Goal: Transaction & Acquisition: Purchase product/service

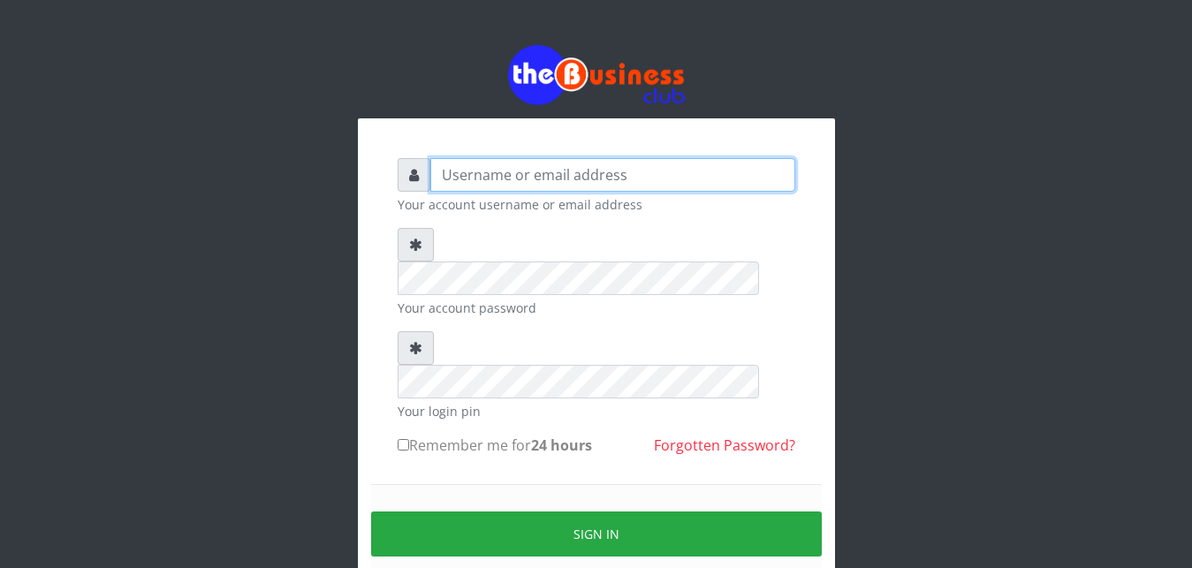
click at [581, 177] on input "text" at bounding box center [612, 175] width 365 height 34
type input "abujah"
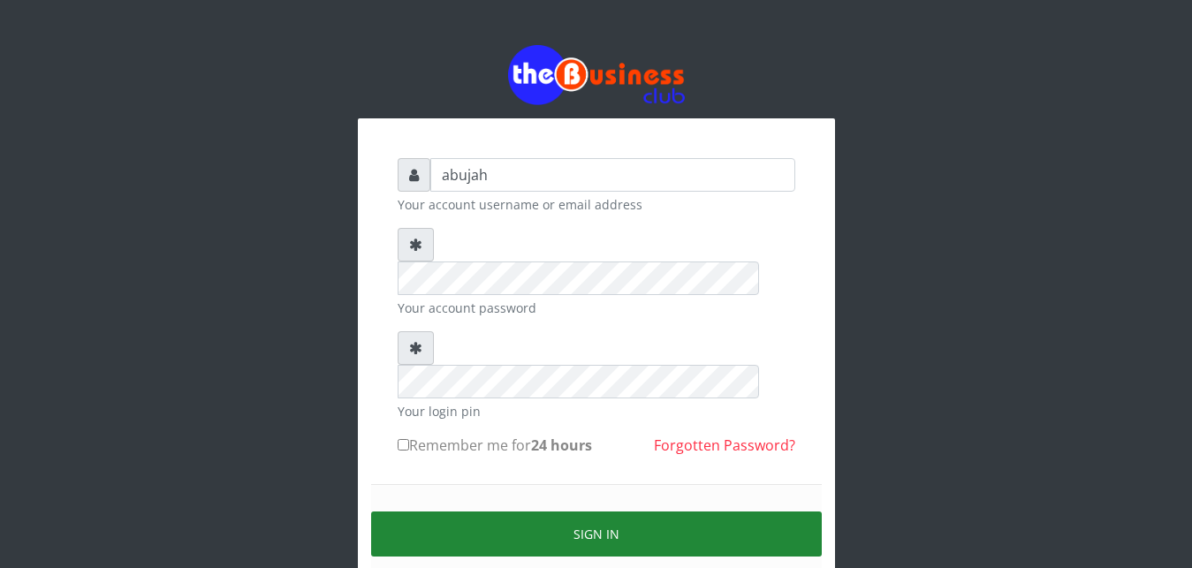
click at [597, 511] on button "Sign in" at bounding box center [596, 533] width 451 height 45
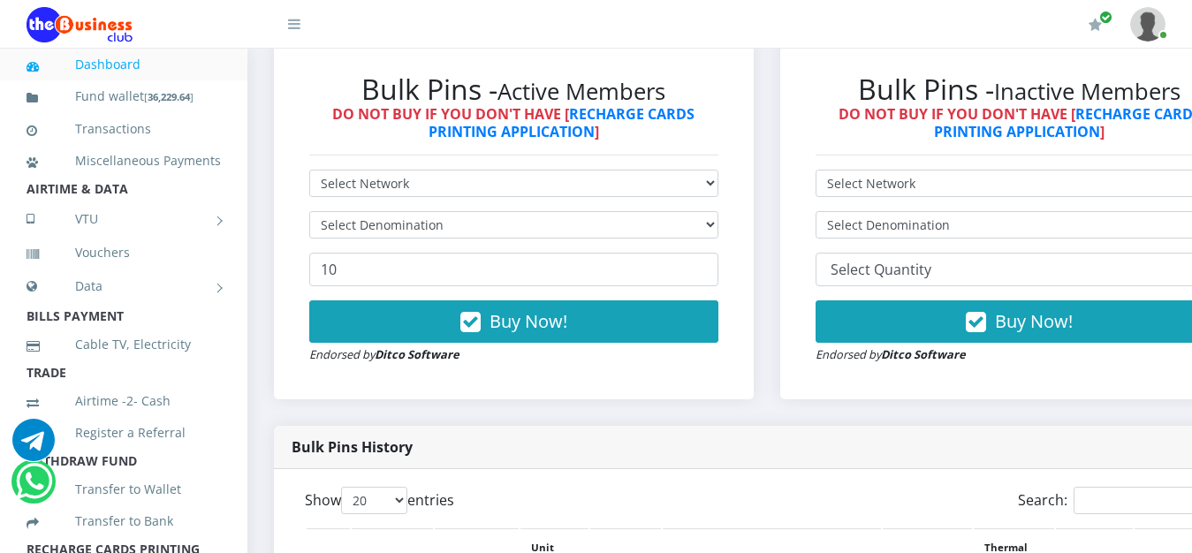
scroll to position [541, 0]
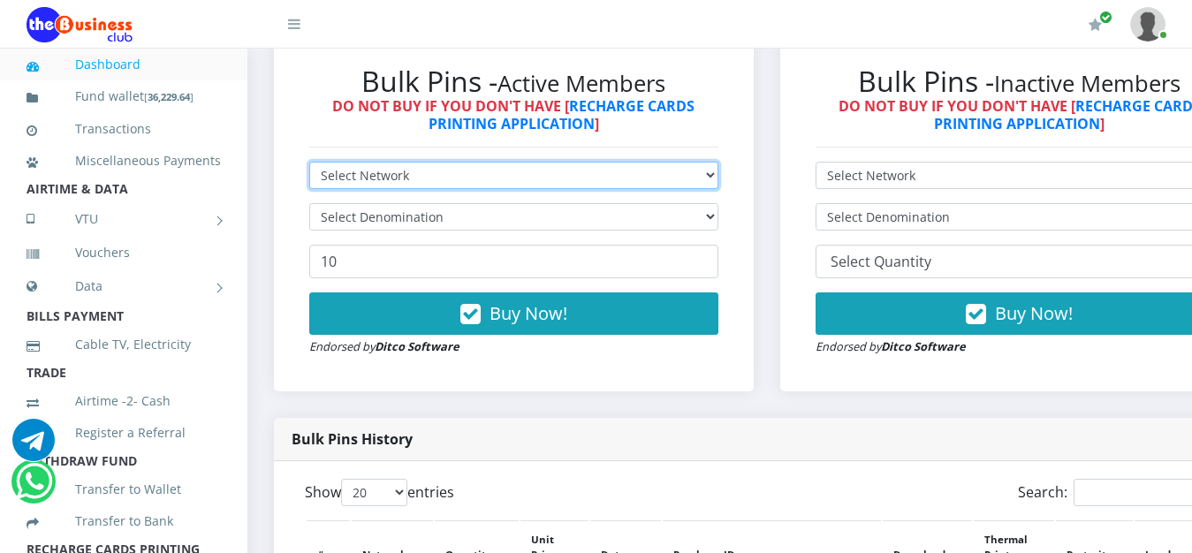
click at [309, 162] on select "Select Network MTN Globacom 9Mobile Airtel" at bounding box center [513, 175] width 409 height 27
select select "MTN"
click option "MTN" at bounding box center [0, 0] width 0 height 0
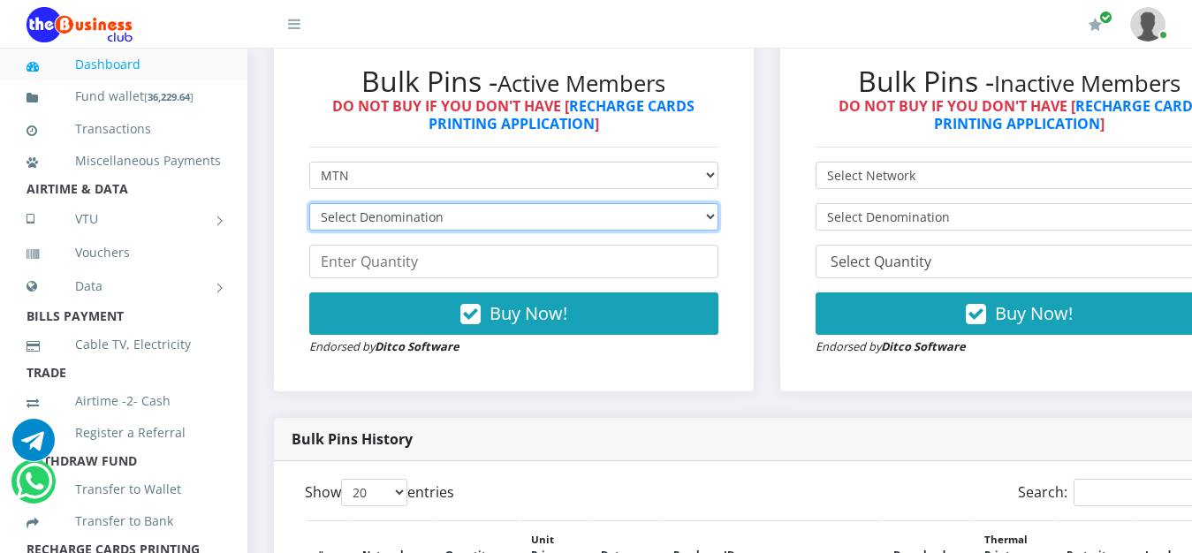
click at [309, 203] on select "Select Denomination MTN NGN100 - ₦96.94 MTN NGN200 - ₦193.88 MTN NGN400 - ₦387.…" at bounding box center [513, 216] width 409 height 27
select select "96.94-100"
click option "MTN NGN100 - ₦96.94" at bounding box center [0, 0] width 0 height 0
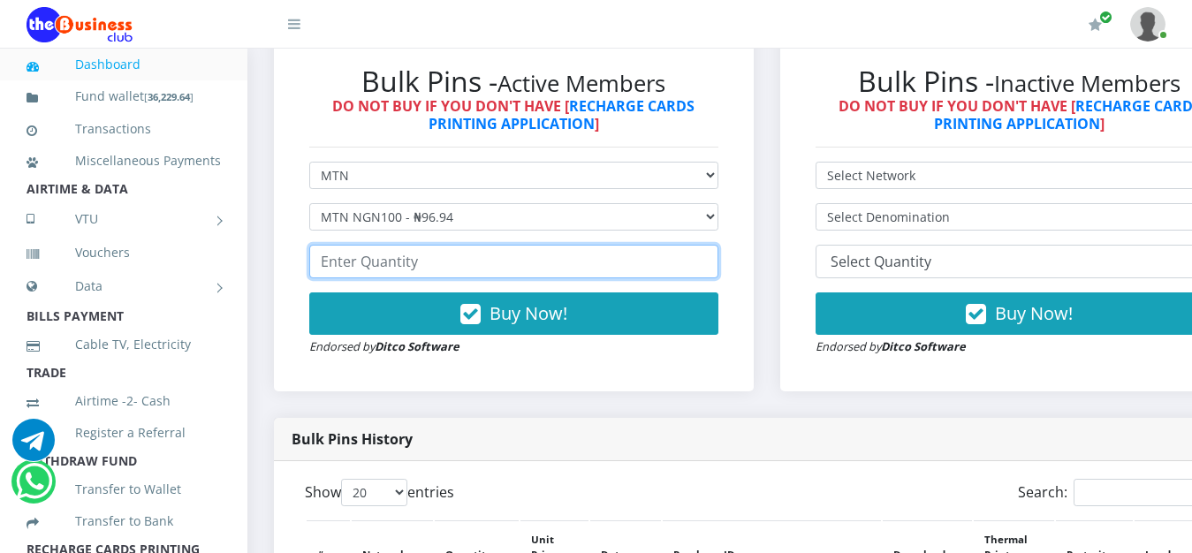
click at [616, 276] on input "number" at bounding box center [513, 262] width 409 height 34
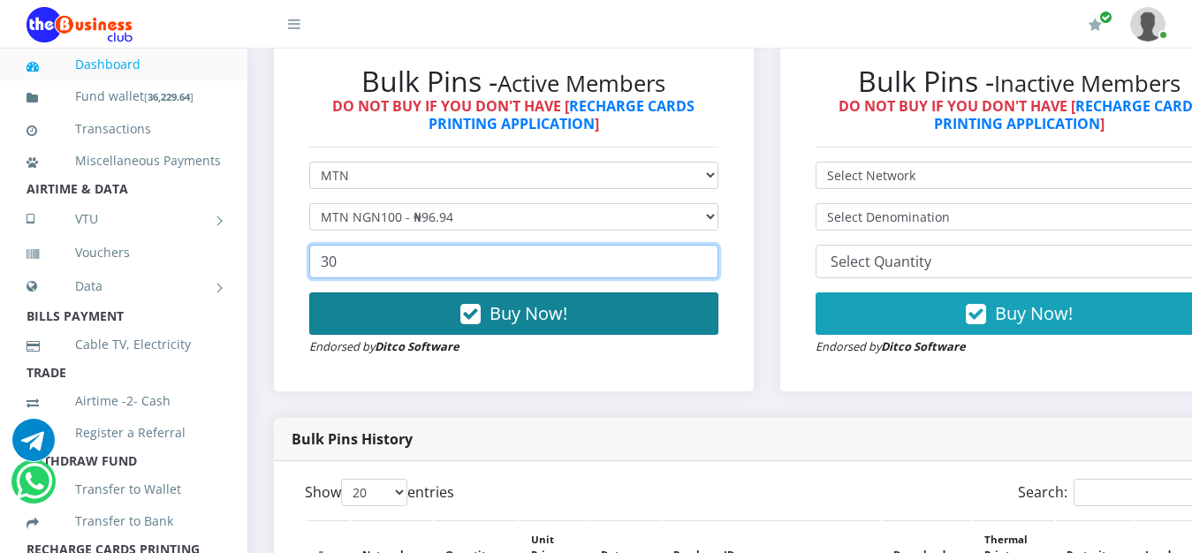
type input "30"
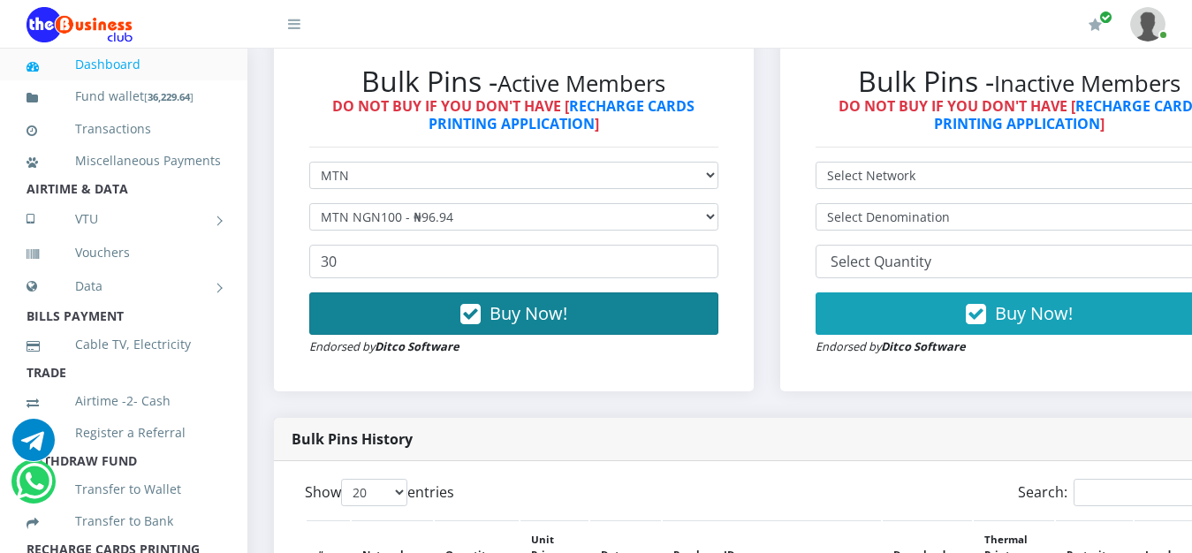
click at [550, 325] on span "Buy Now!" at bounding box center [528, 313] width 78 height 24
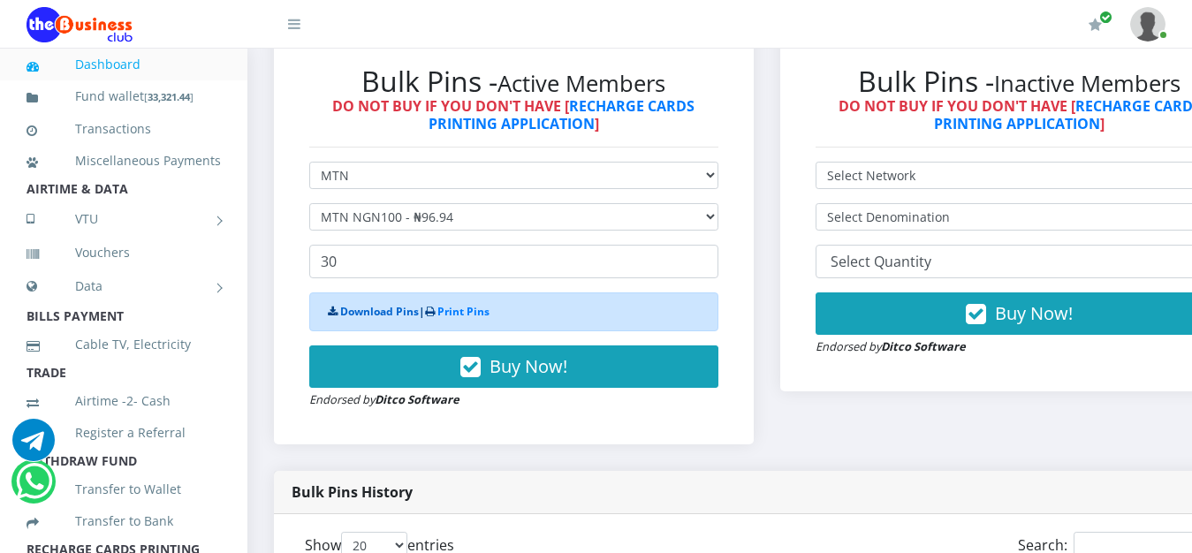
click at [362, 315] on link "Download Pins" at bounding box center [379, 311] width 79 height 15
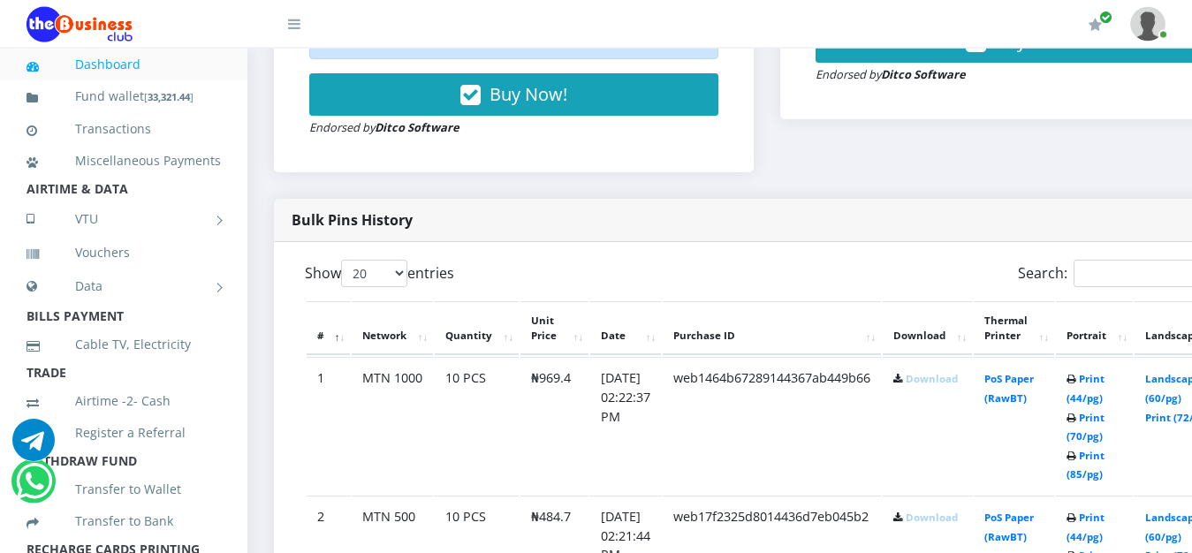
scroll to position [826, 0]
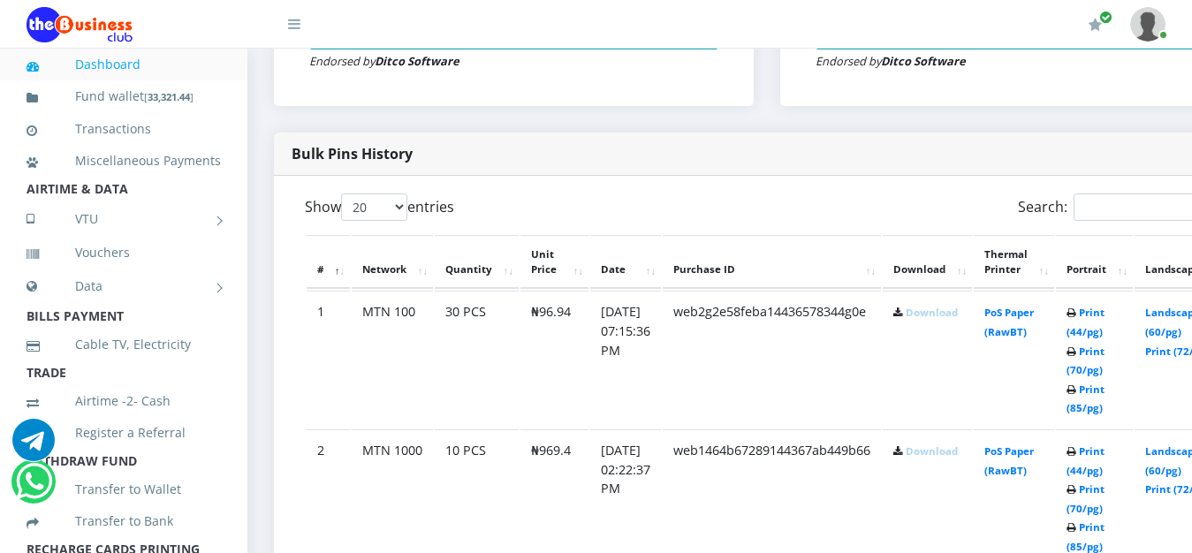
scroll to position [826, 0]
click at [945, 315] on link "Download" at bounding box center [931, 312] width 52 height 13
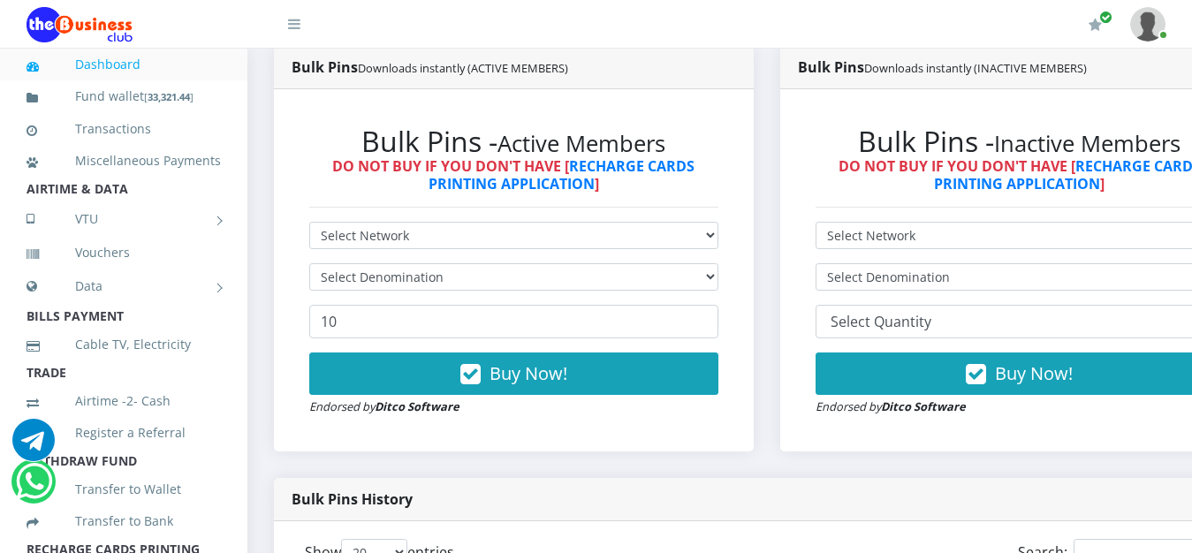
scroll to position [466, 0]
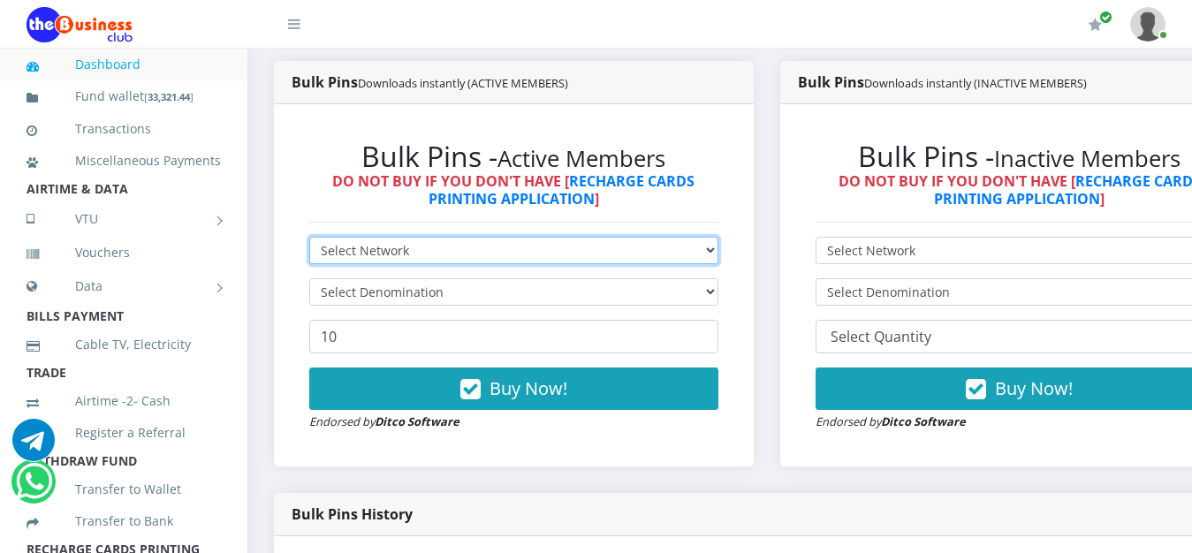
click at [309, 237] on select "Select Network MTN Globacom 9Mobile Airtel" at bounding box center [513, 250] width 409 height 27
select select "MTN"
click option "MTN" at bounding box center [0, 0] width 0 height 0
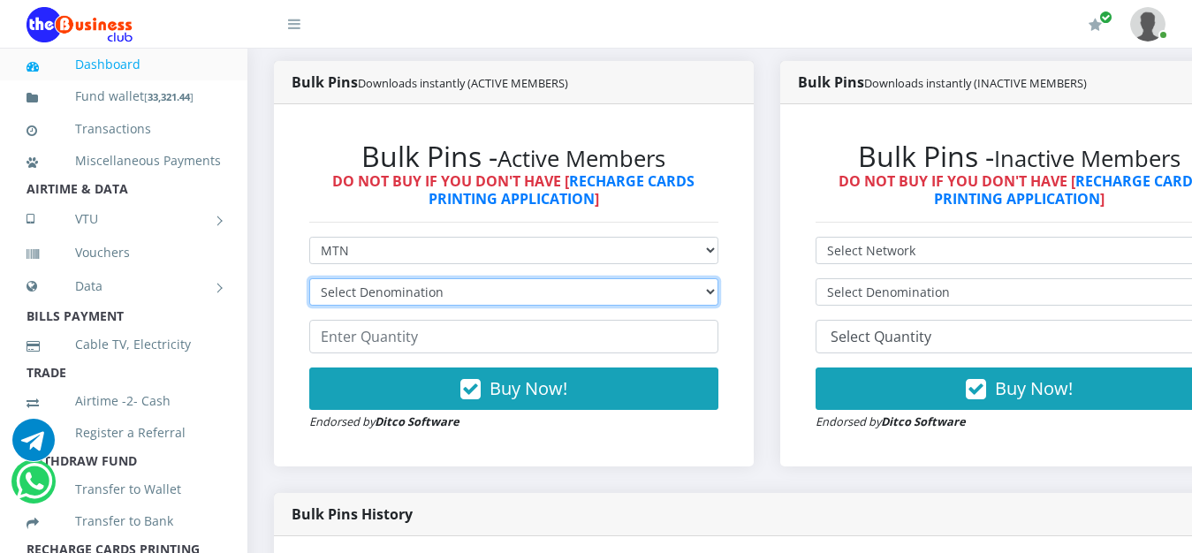
click at [309, 278] on select "Select Denomination MTN NGN100 - ₦96.94 MTN NGN200 - ₦193.88 MTN NGN400 - ₦387.…" at bounding box center [513, 291] width 409 height 27
select select "193.88-200"
click option "MTN NGN200 - ₦193.88" at bounding box center [0, 0] width 0 height 0
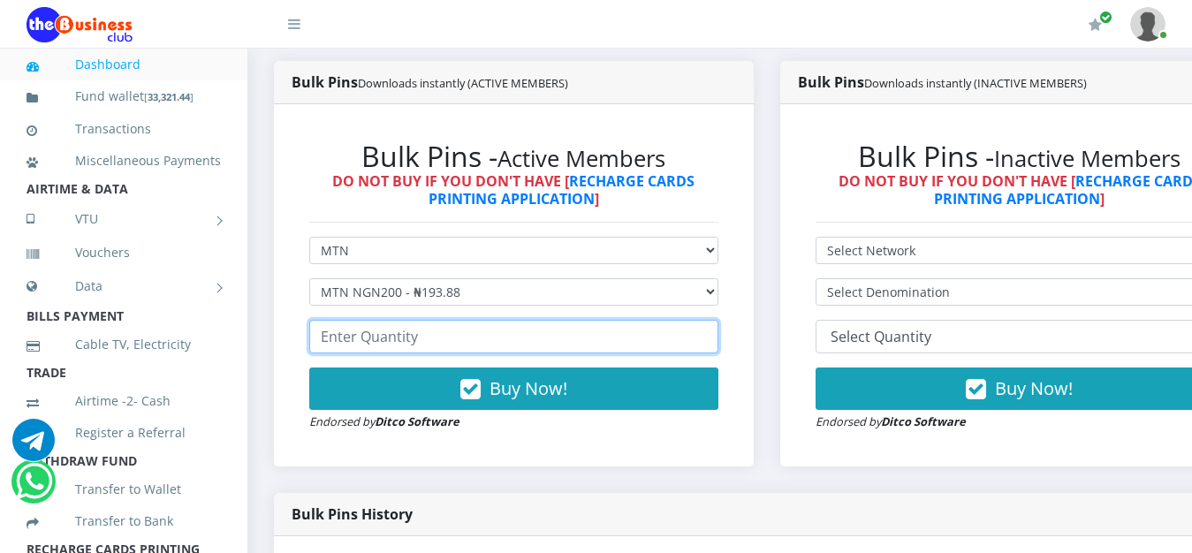
click at [650, 349] on input "number" at bounding box center [513, 337] width 409 height 34
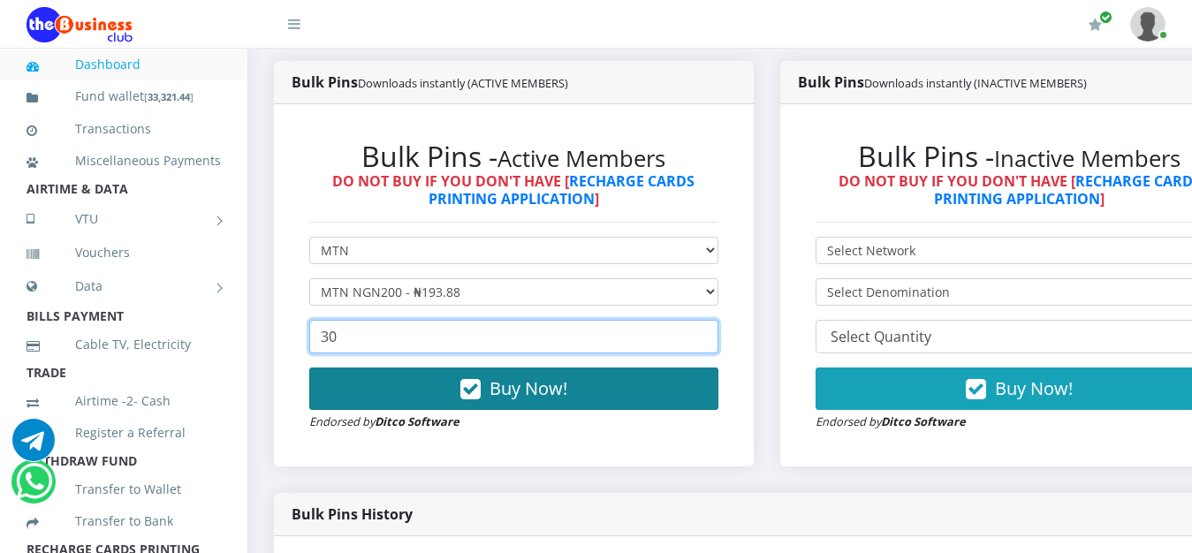
type input "30"
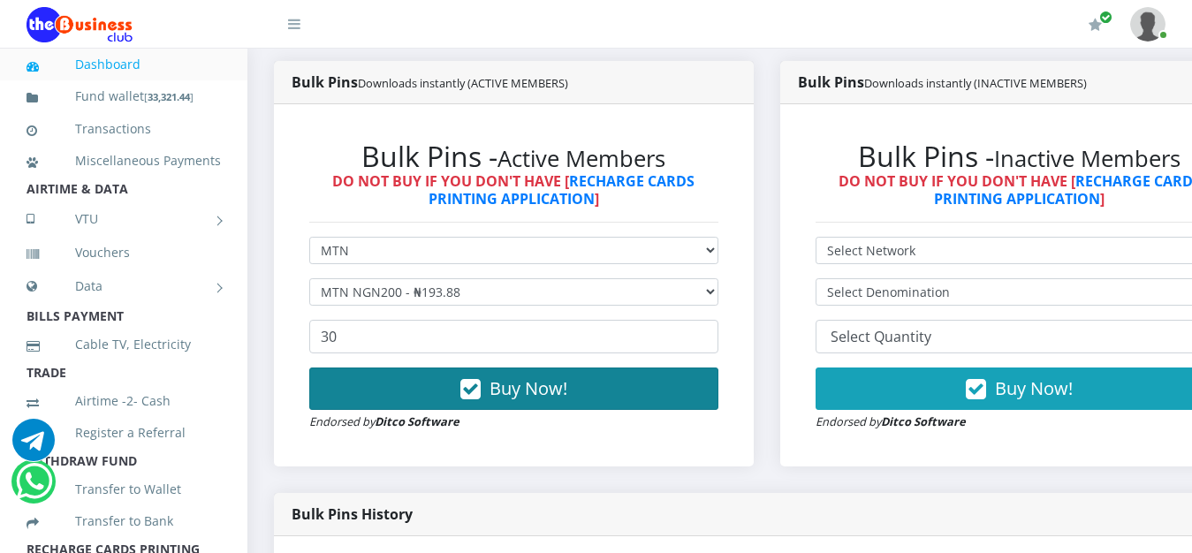
click at [596, 405] on button "Buy Now!" at bounding box center [513, 388] width 409 height 42
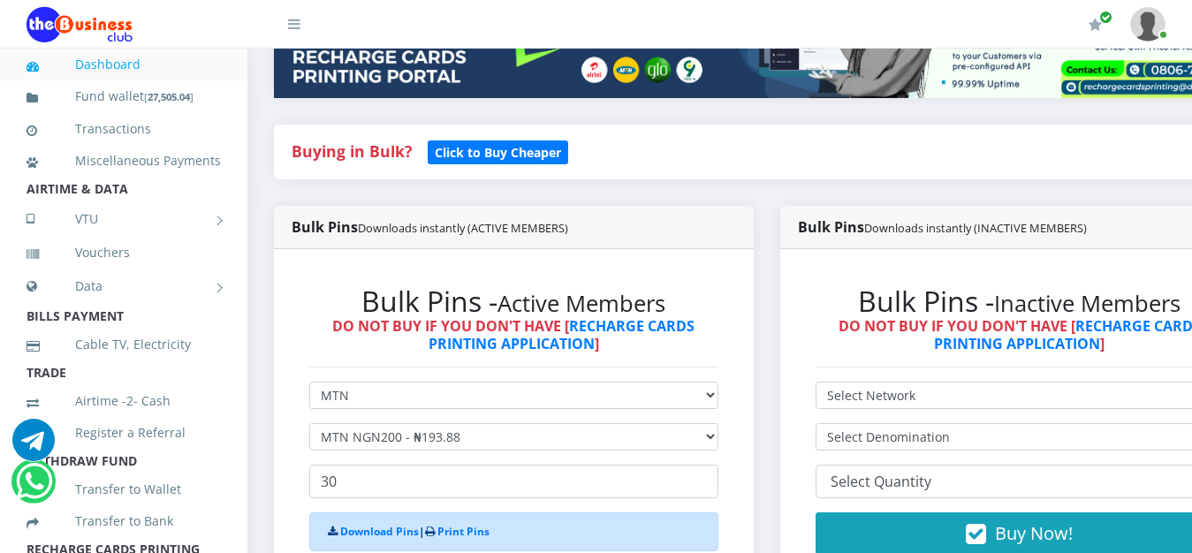
scroll to position [315, 0]
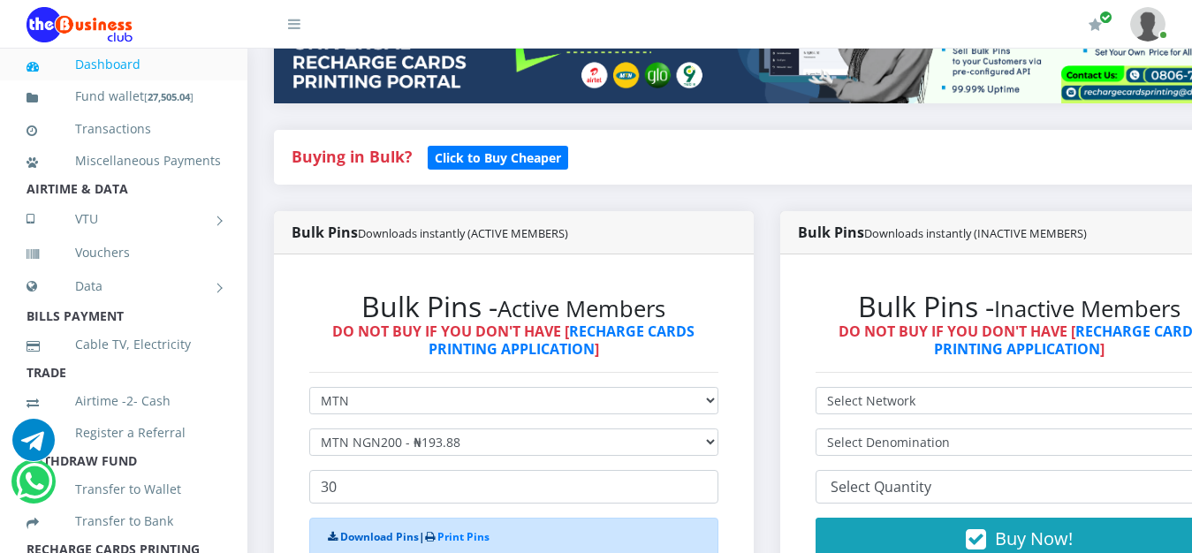
click at [377, 542] on link "Download Pins" at bounding box center [379, 536] width 79 height 15
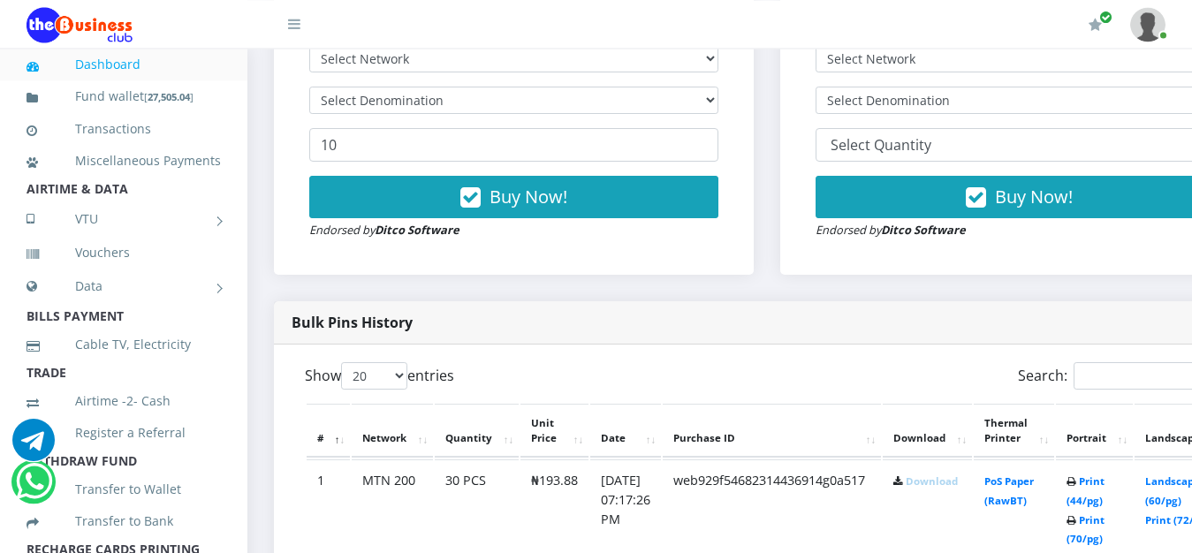
scroll to position [661, 0]
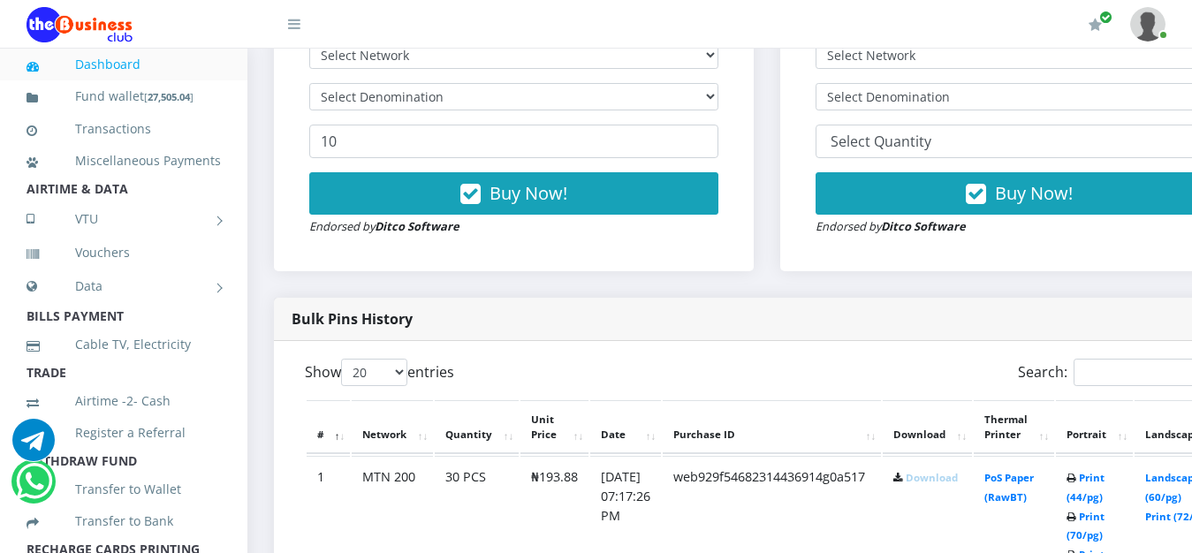
click at [957, 484] on link "Download" at bounding box center [931, 477] width 52 height 13
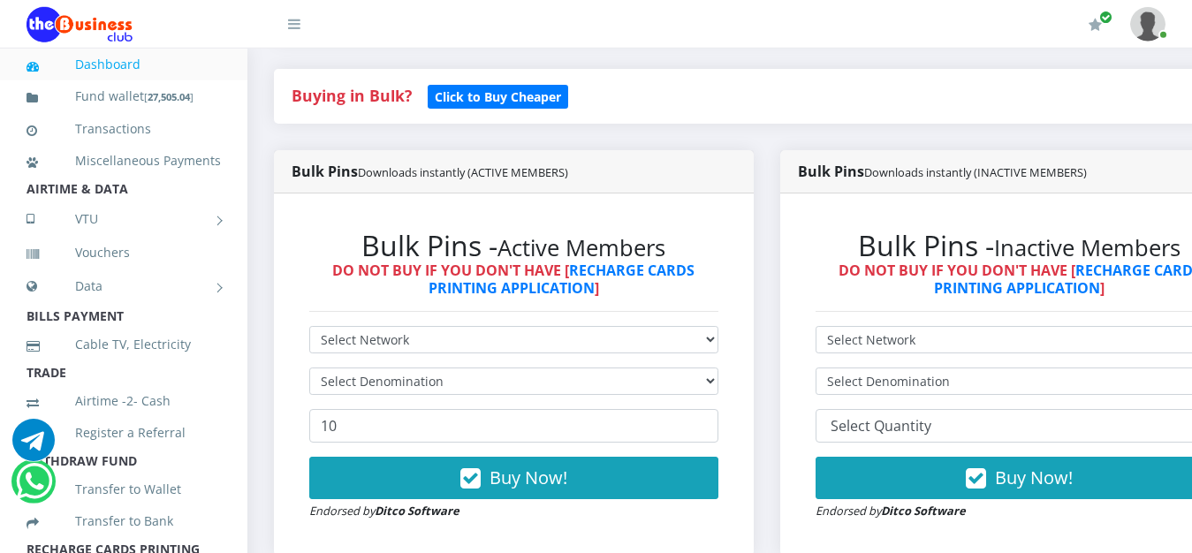
scroll to position [375, 0]
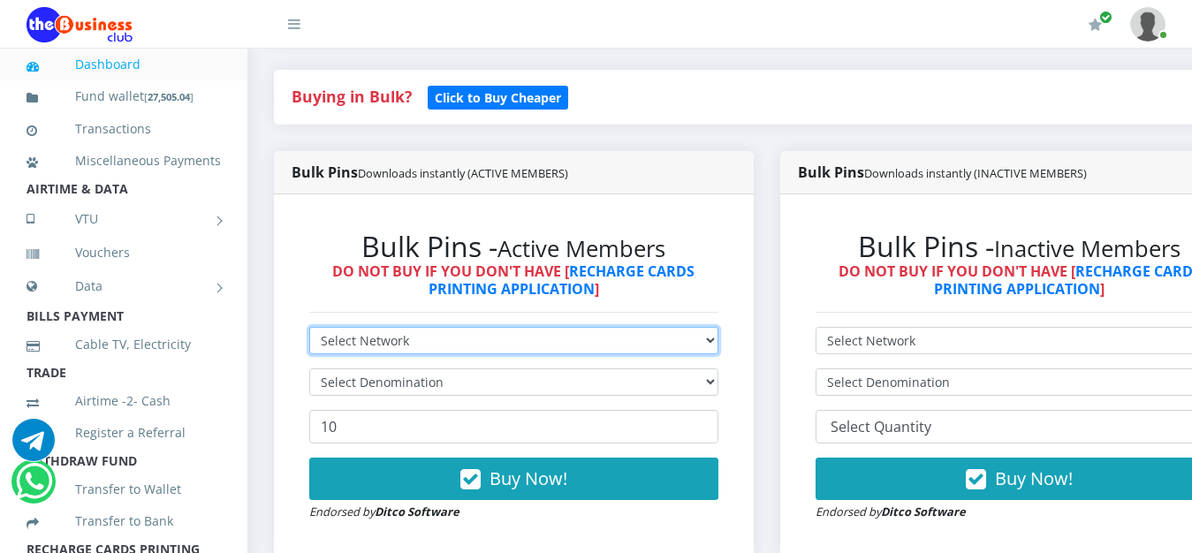
click at [309, 327] on select "Select Network MTN Globacom 9Mobile Airtel" at bounding box center [513, 340] width 409 height 27
select select "MTN"
click option "MTN" at bounding box center [0, 0] width 0 height 0
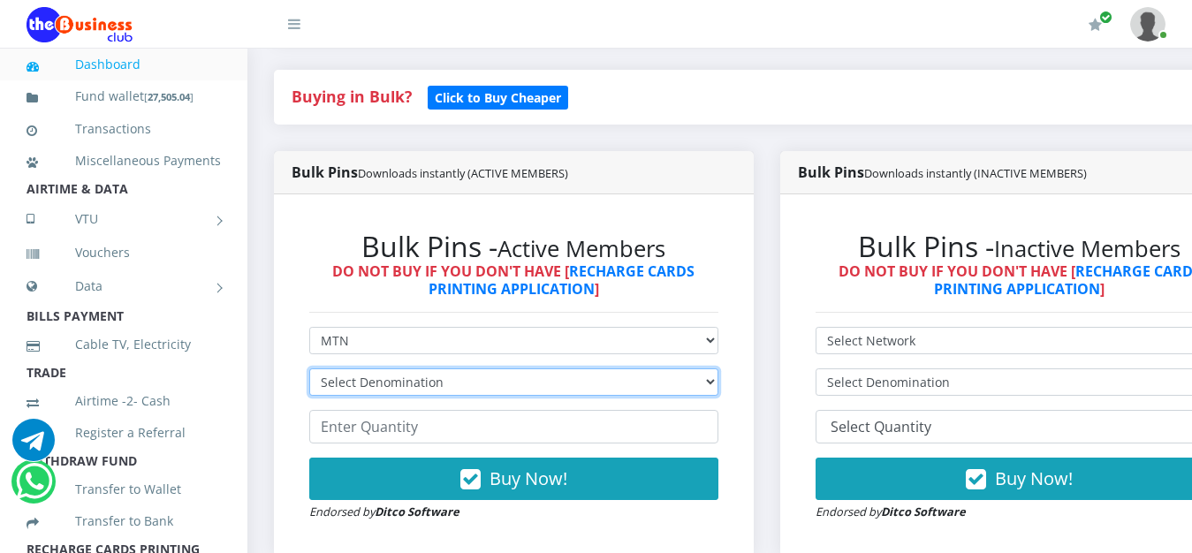
click at [309, 368] on select "Select Denomination MTN NGN100 - ₦96.94 MTN NGN200 - ₦193.88 MTN NGN400 - ₦387.…" at bounding box center [513, 381] width 409 height 27
select select "484.7-500"
click option "MTN NGN500 - ₦484.70" at bounding box center [0, 0] width 0 height 0
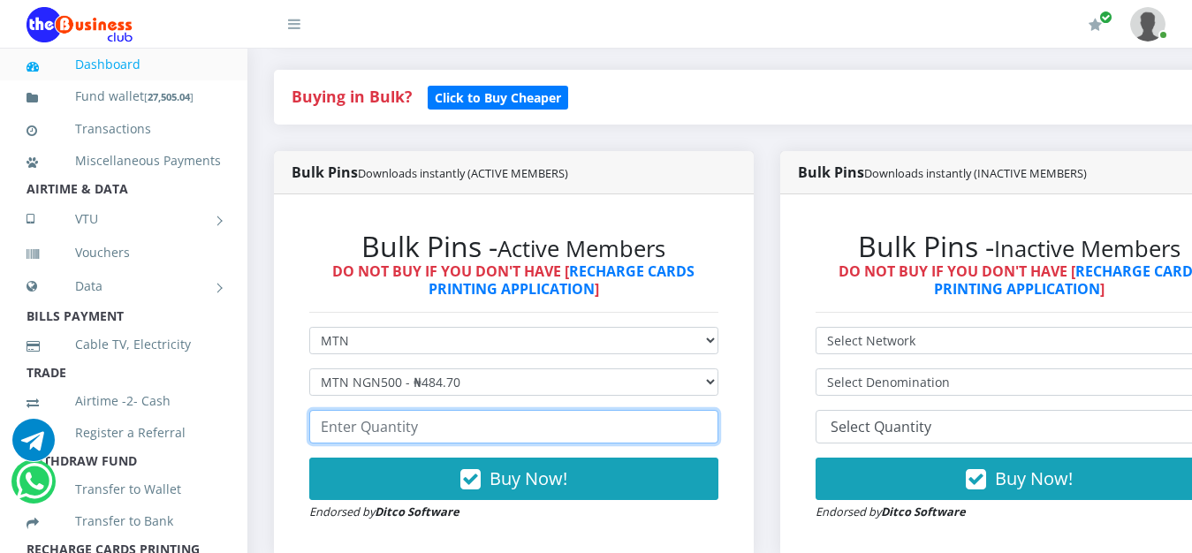
click at [382, 428] on input "number" at bounding box center [513, 427] width 409 height 34
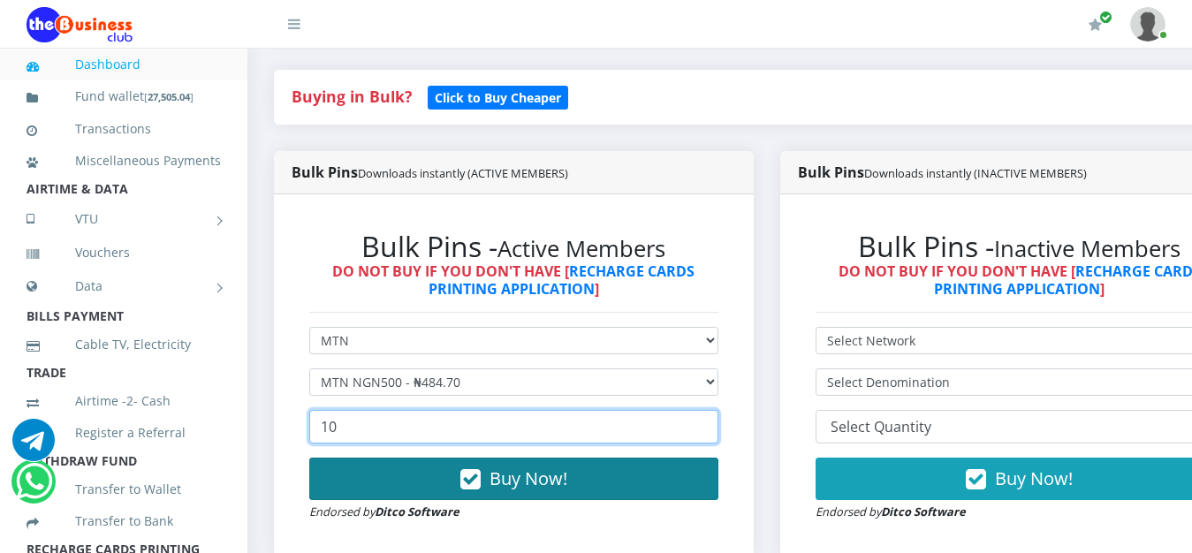
type input "10"
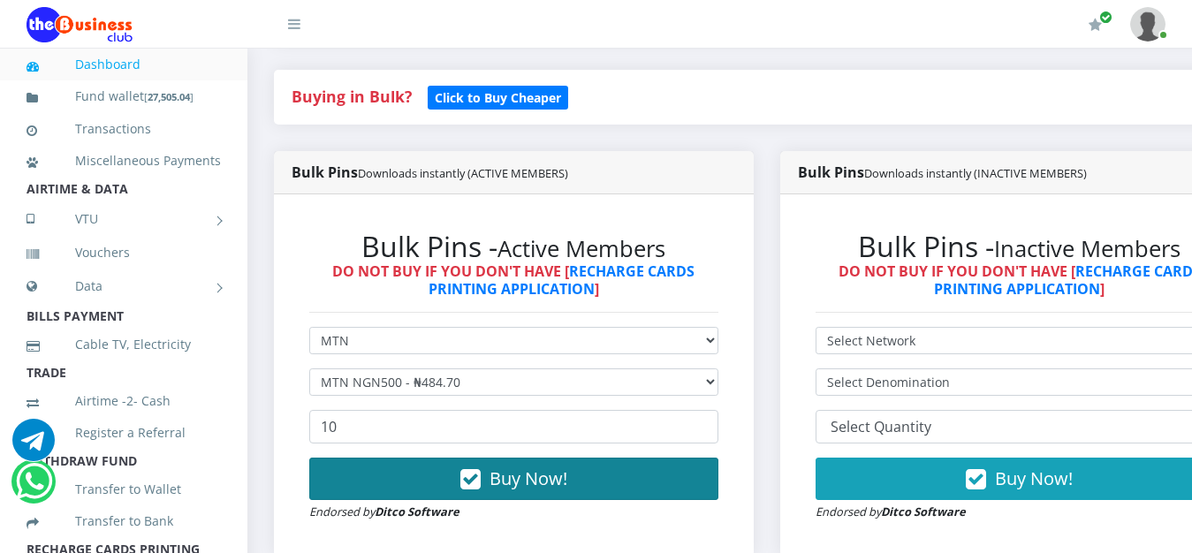
click at [507, 488] on span "Buy Now!" at bounding box center [528, 478] width 78 height 24
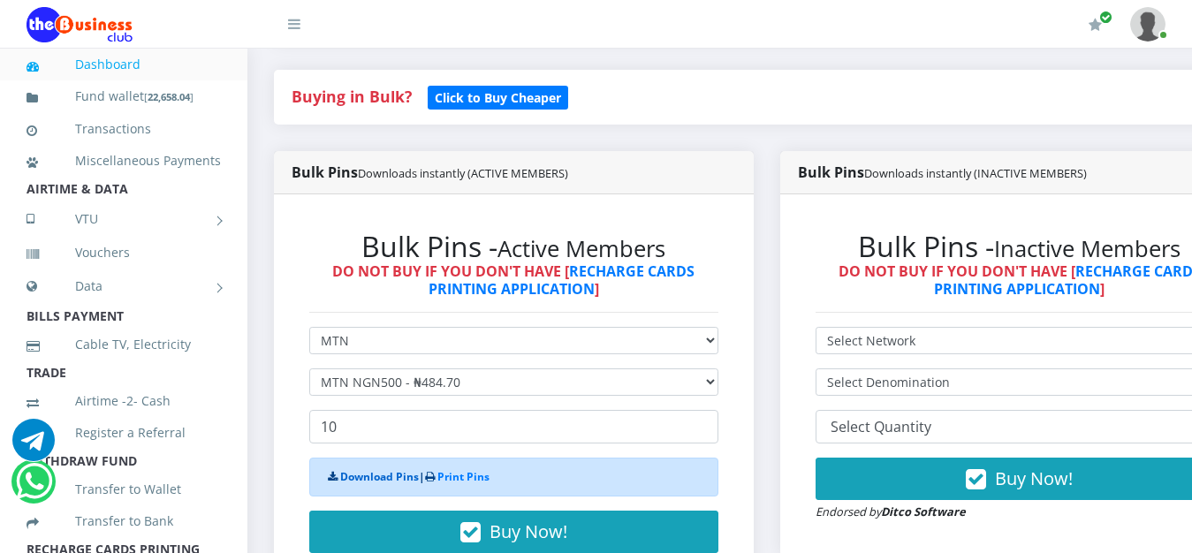
click at [350, 479] on link "Download Pins" at bounding box center [379, 476] width 79 height 15
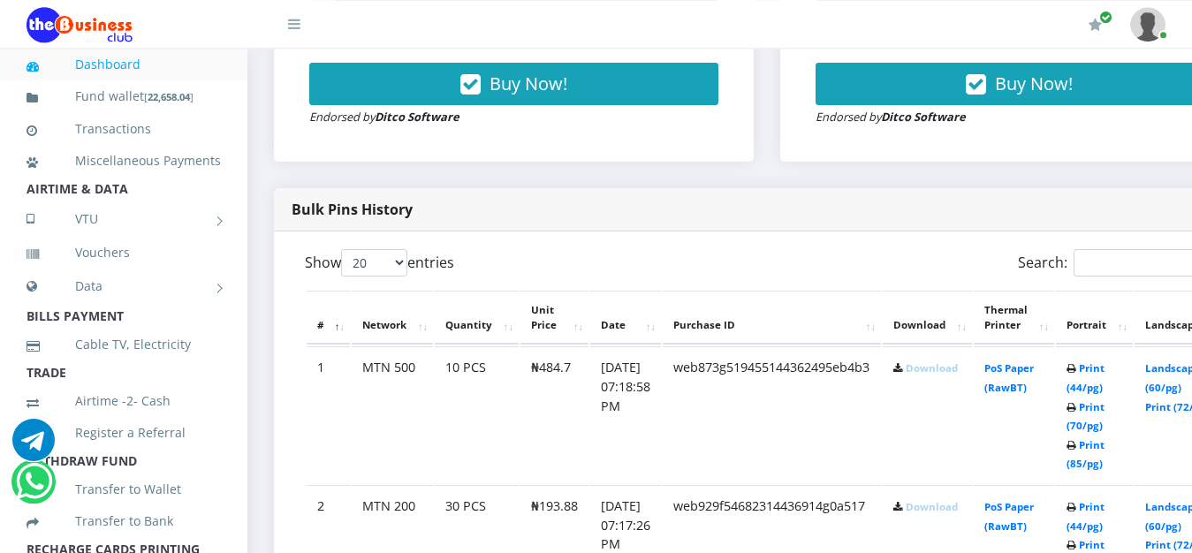
scroll to position [781, 0]
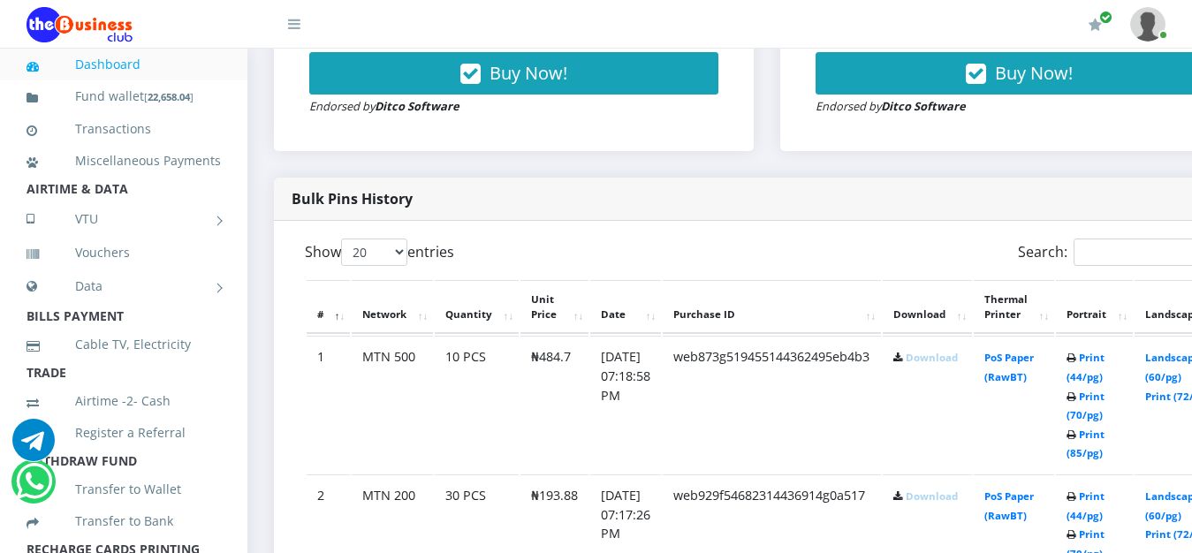
click at [958, 363] on link "Download" at bounding box center [931, 357] width 52 height 13
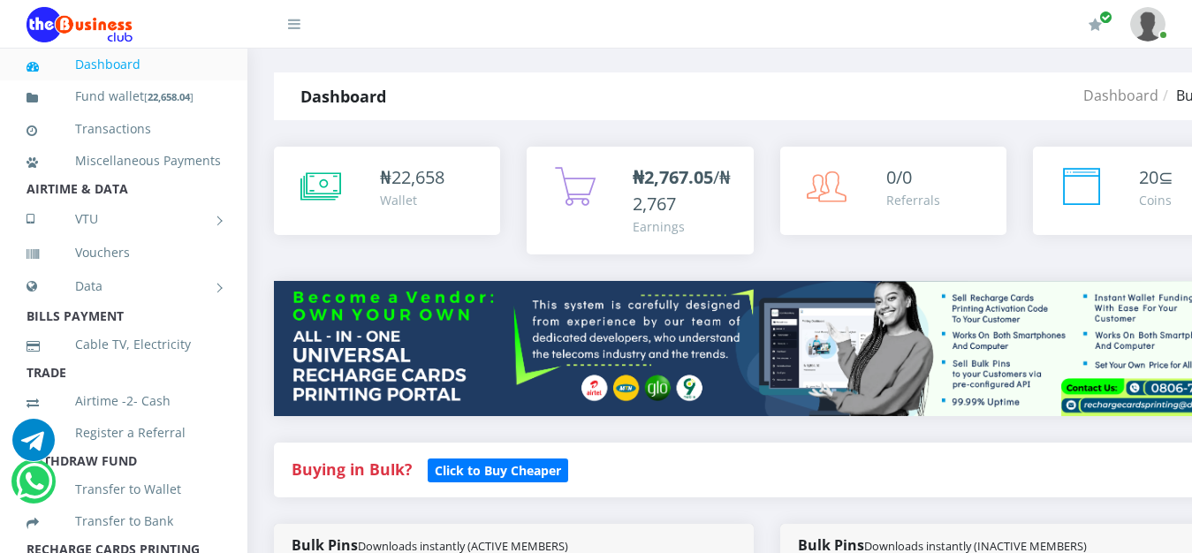
scroll to position [0, 0]
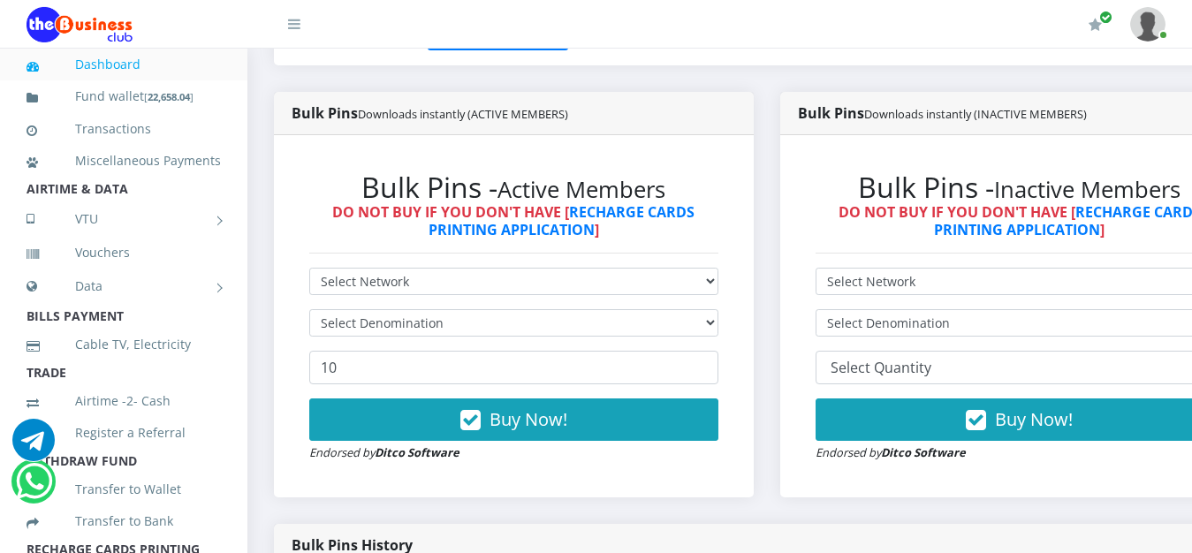
scroll to position [496, 0]
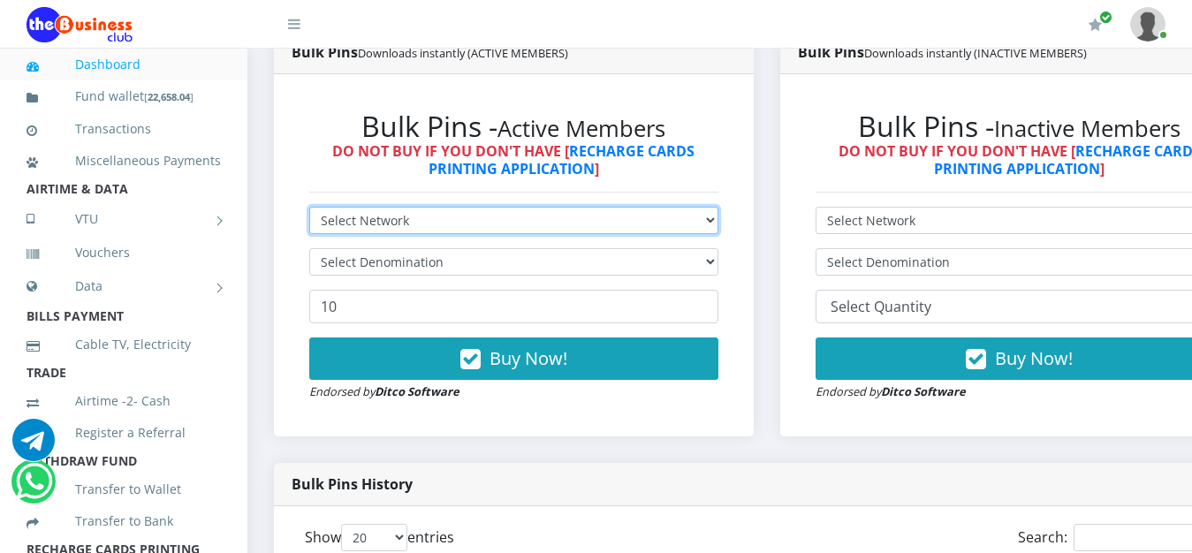
select select "MTN"
click option "MTN" at bounding box center [0, 0] width 0 height 0
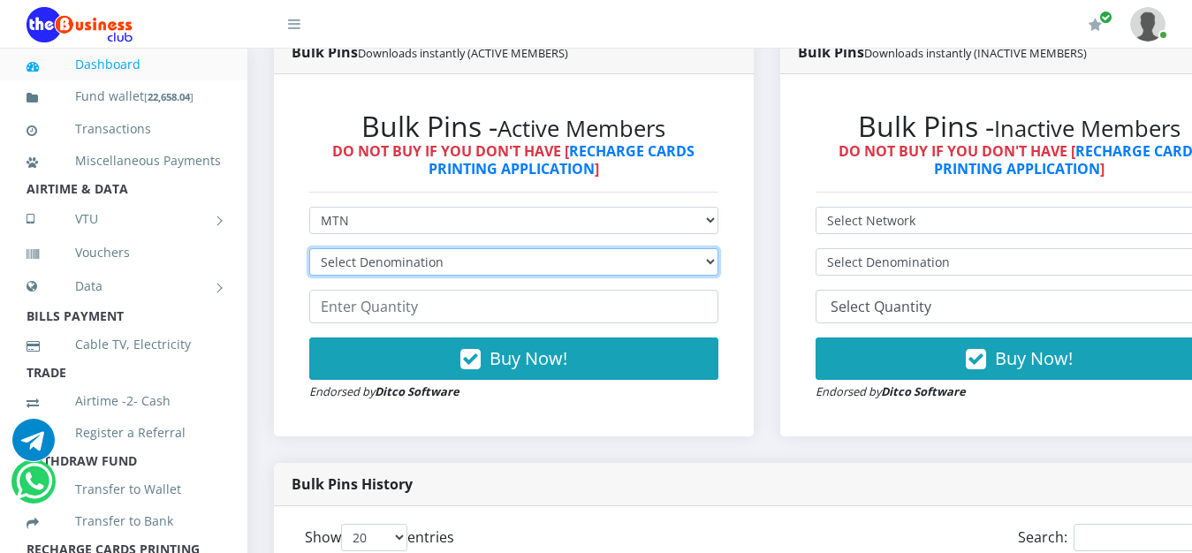
click at [309, 248] on select "Select Denomination MTN NGN100 - ₦96.94 MTN NGN200 - ₦193.88 MTN NGN400 - ₦387.…" at bounding box center [513, 261] width 409 height 27
select select "96.94-100"
click option "MTN NGN100 - ₦96.94" at bounding box center [0, 0] width 0 height 0
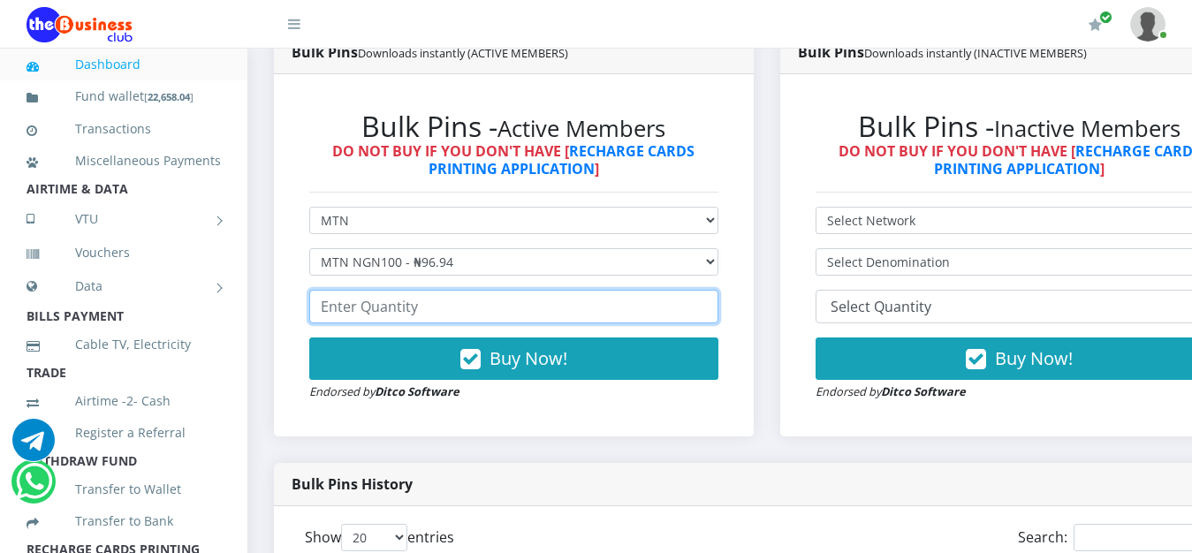
click at [640, 307] on input "number" at bounding box center [513, 307] width 409 height 34
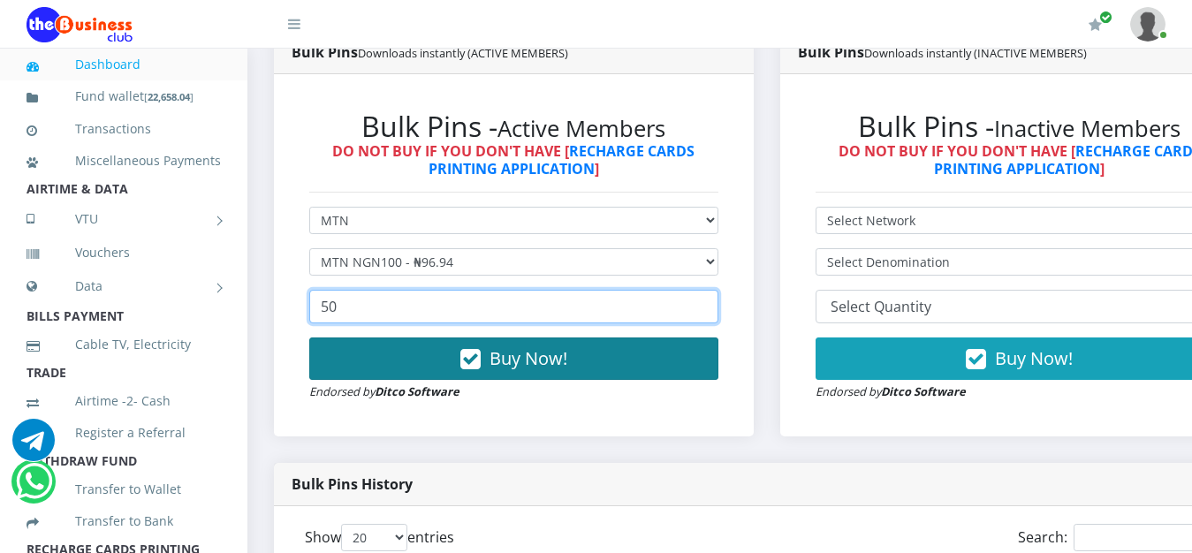
type input "50"
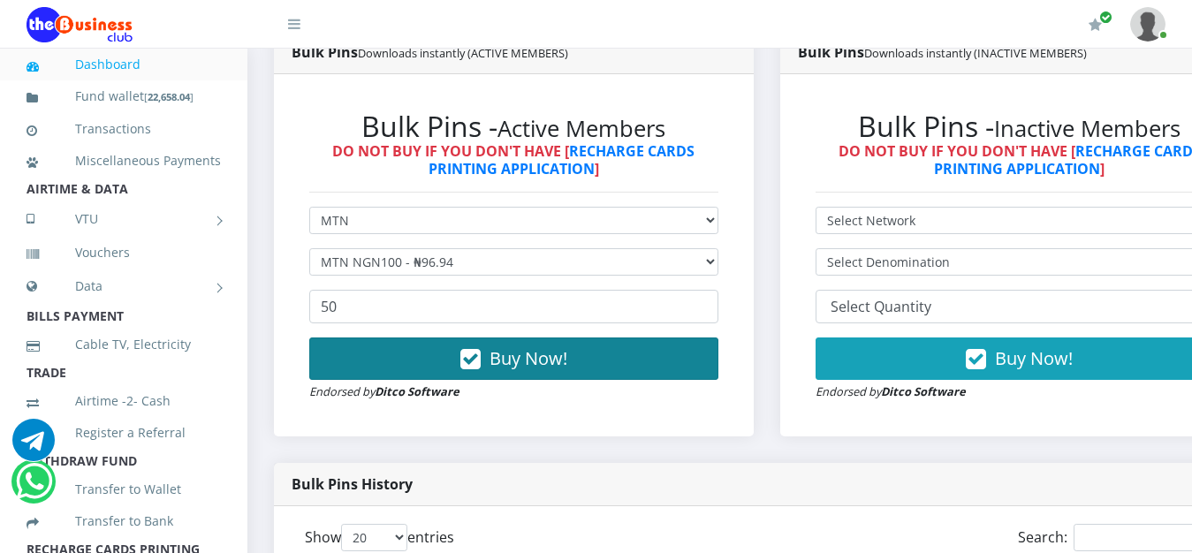
click at [545, 368] on span "Buy Now!" at bounding box center [528, 358] width 78 height 24
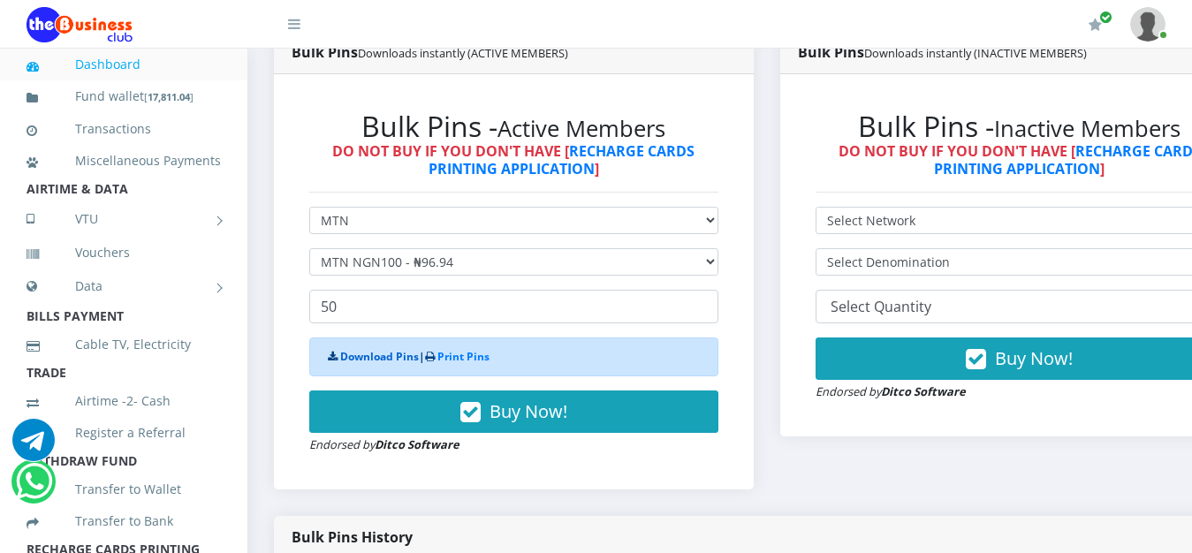
click at [374, 364] on link "Download Pins" at bounding box center [379, 356] width 79 height 15
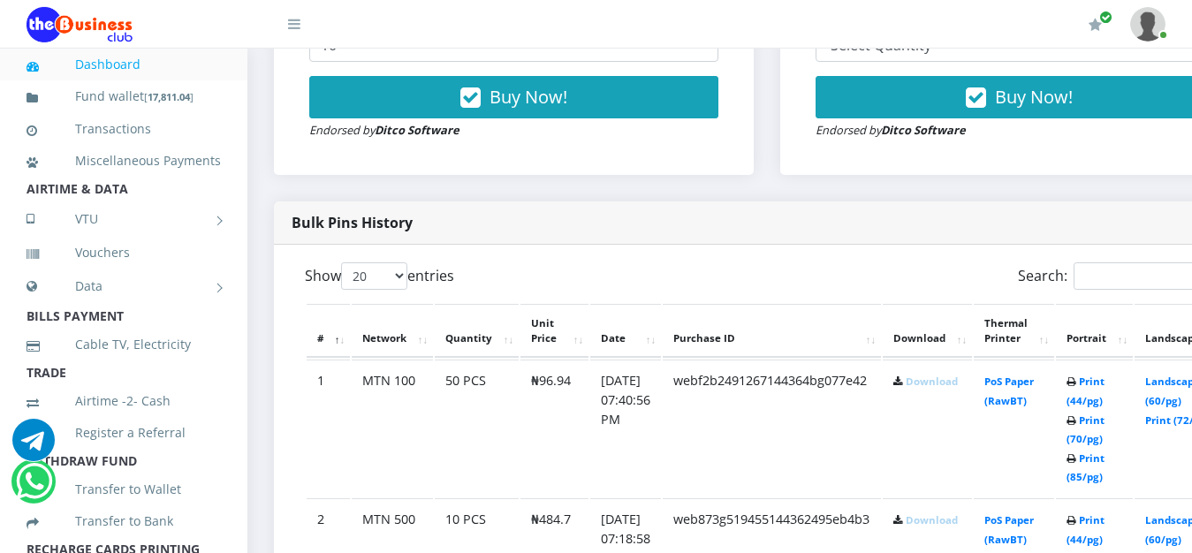
scroll to position [766, 0]
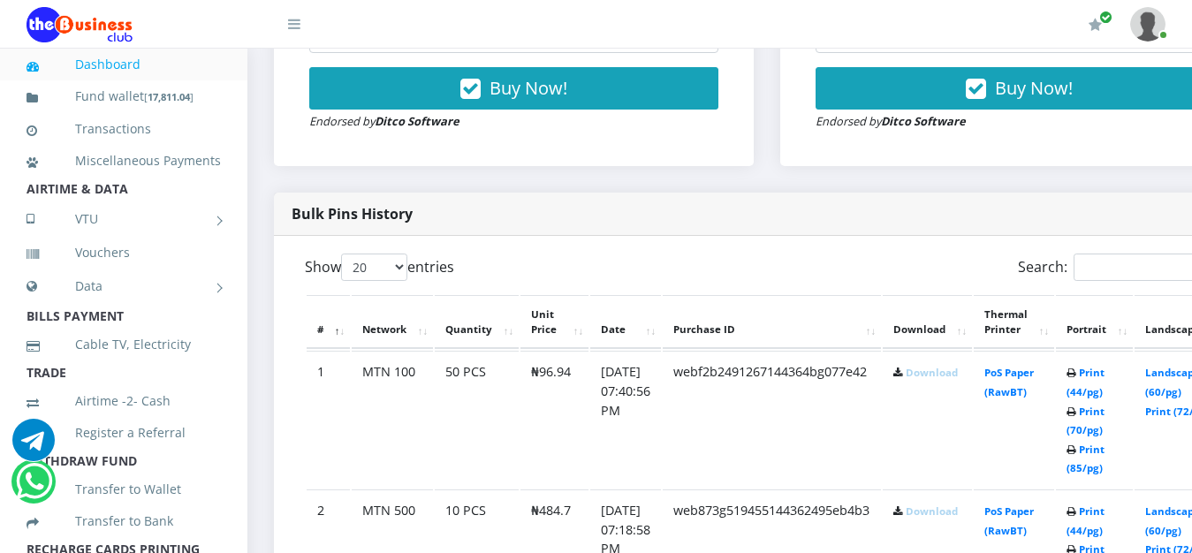
click at [956, 378] on link "Download" at bounding box center [931, 372] width 52 height 13
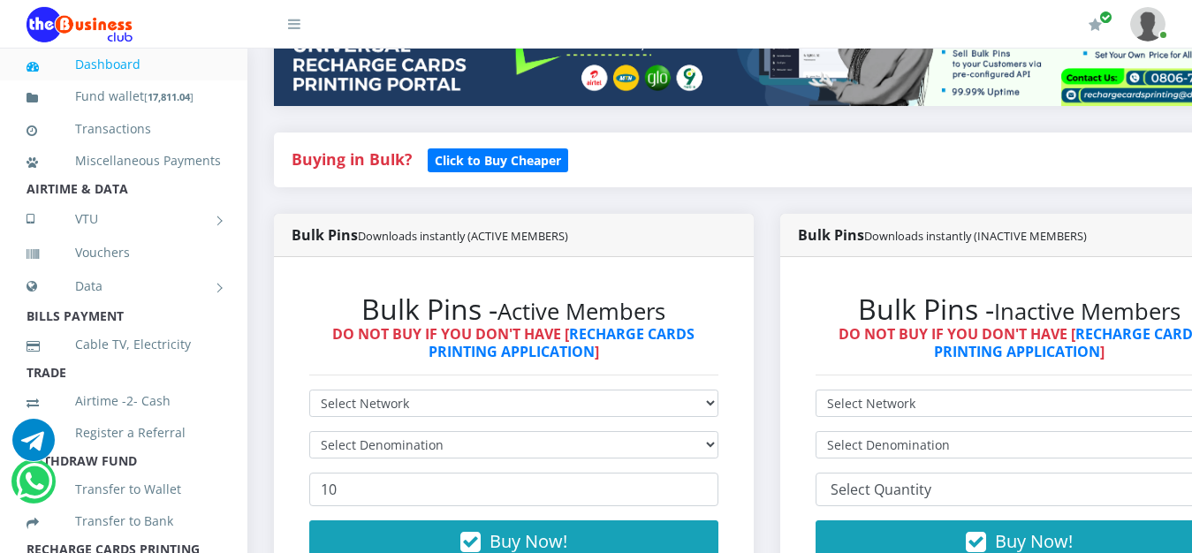
scroll to position [330, 0]
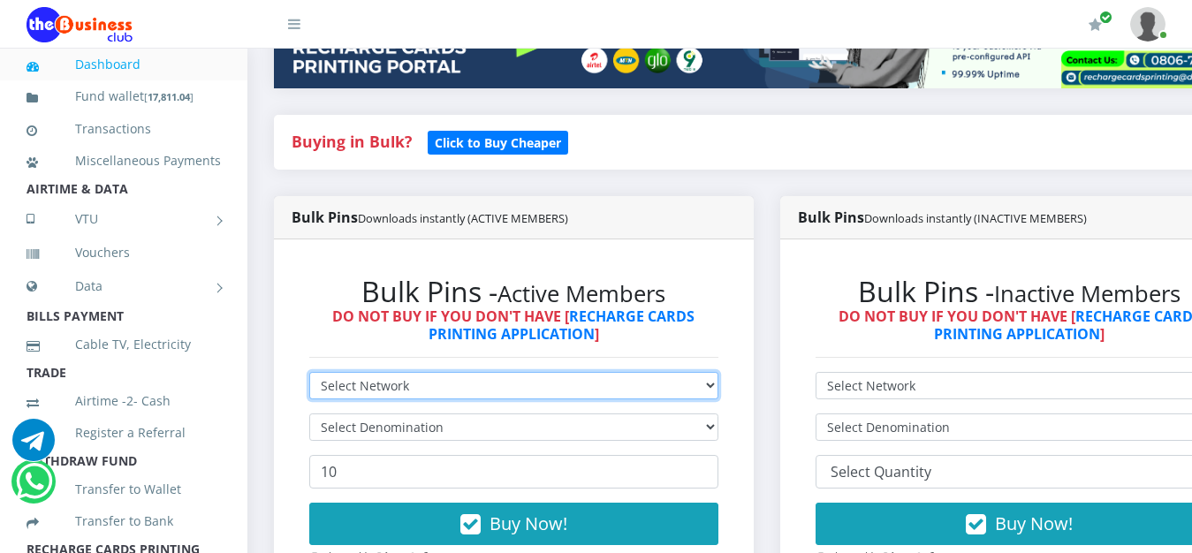
click at [309, 372] on select "Select Network MTN Globacom 9Mobile Airtel" at bounding box center [513, 385] width 409 height 27
select select "MTN"
click option "MTN" at bounding box center [0, 0] width 0 height 0
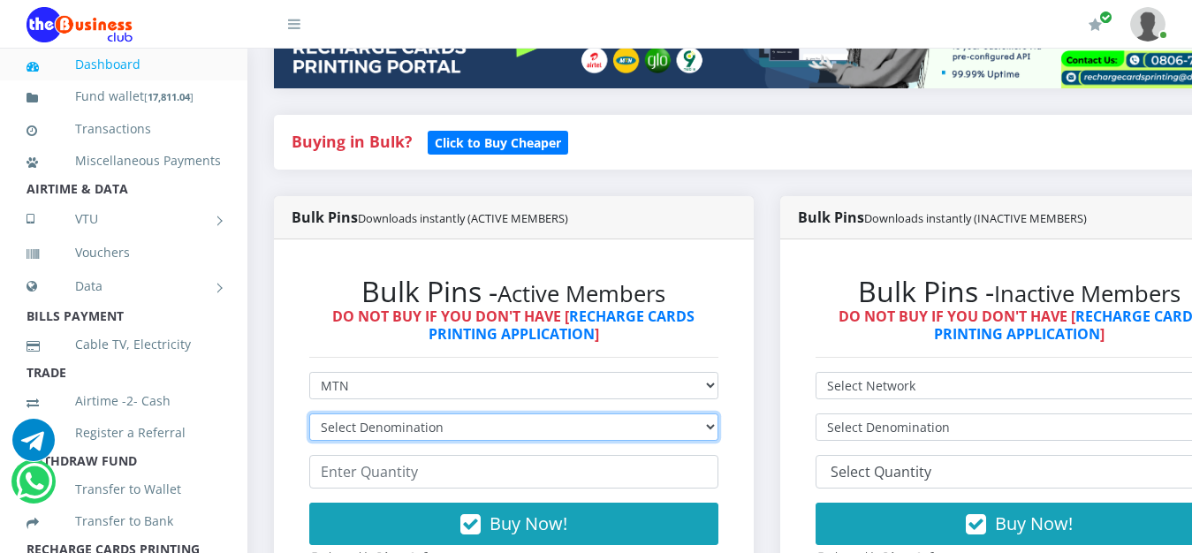
click at [309, 413] on select "Select Denomination MTN NGN100 - ₦96.94 MTN NGN200 - ₦193.88 MTN NGN400 - ₦387.…" at bounding box center [513, 426] width 409 height 27
select select "193.88-200"
click option "MTN NGN200 - ₦193.88" at bounding box center [0, 0] width 0 height 0
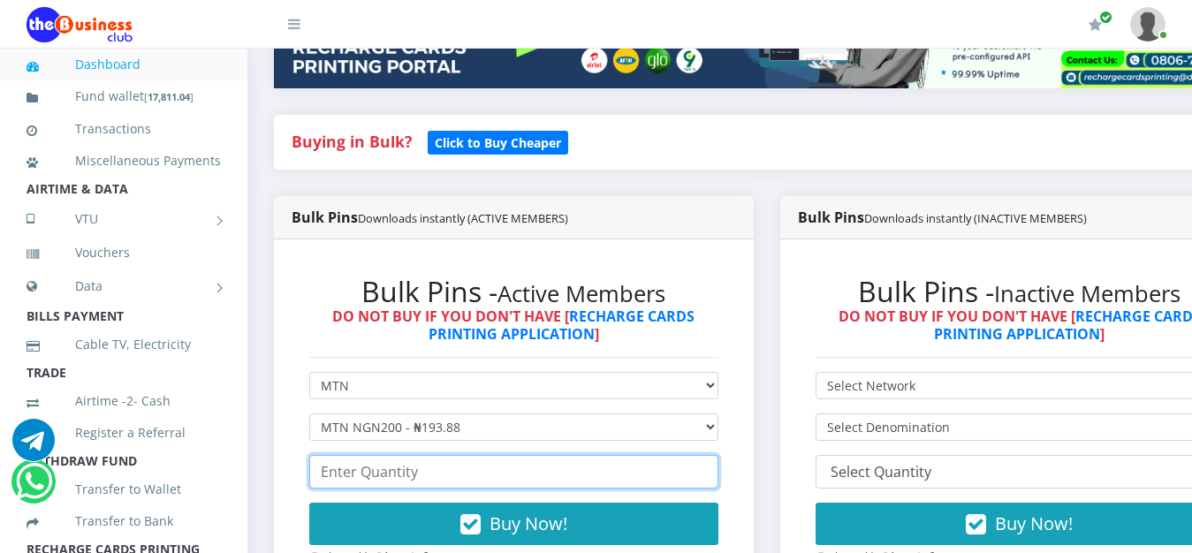
click at [515, 472] on input "number" at bounding box center [513, 472] width 409 height 34
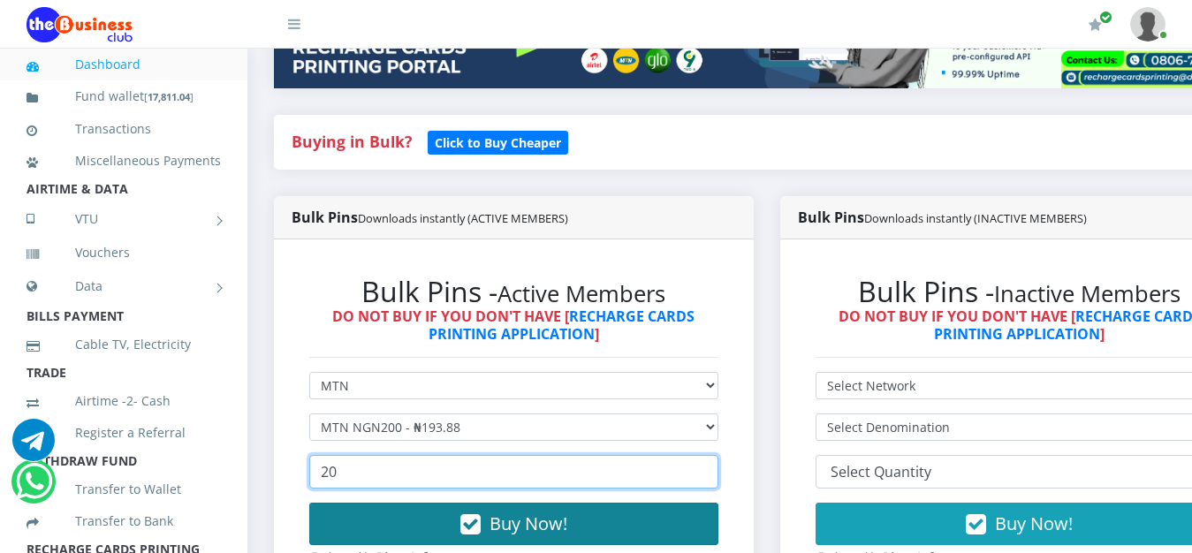
type input "20"
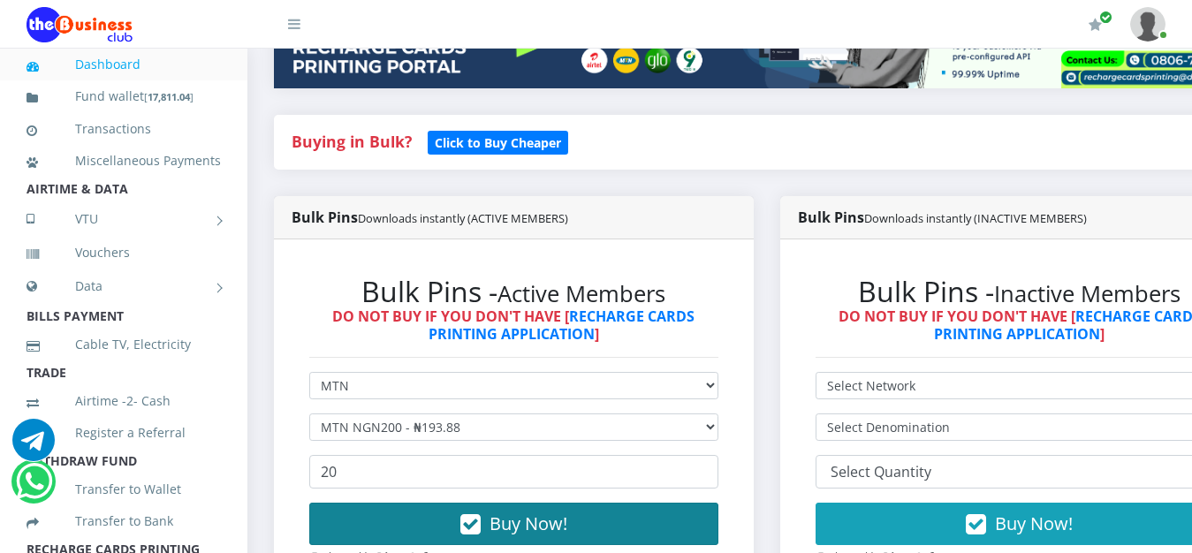
click at [541, 528] on span "Buy Now!" at bounding box center [528, 523] width 78 height 24
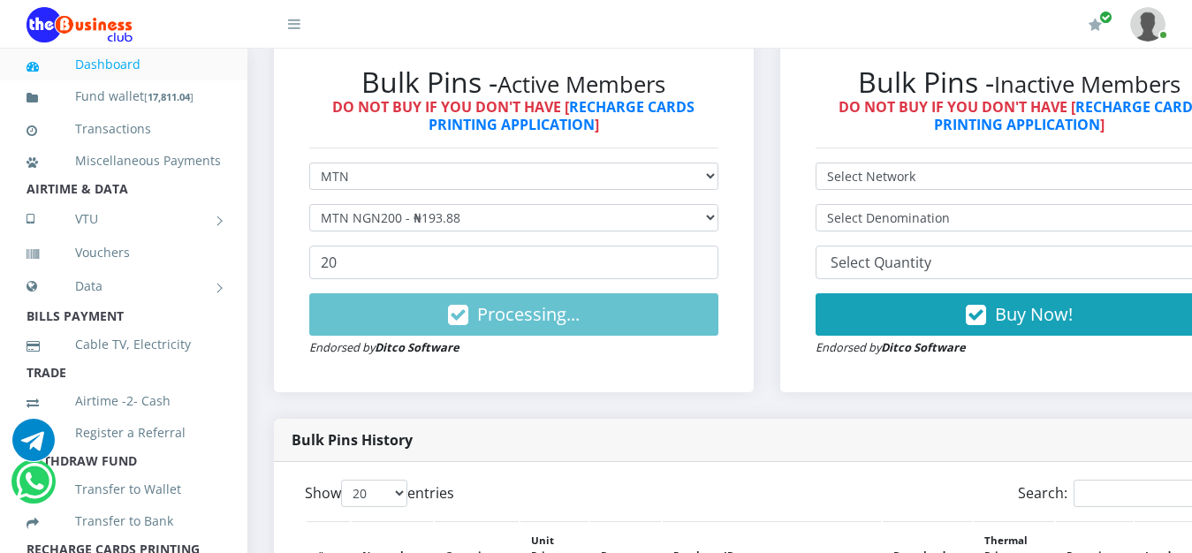
scroll to position [541, 0]
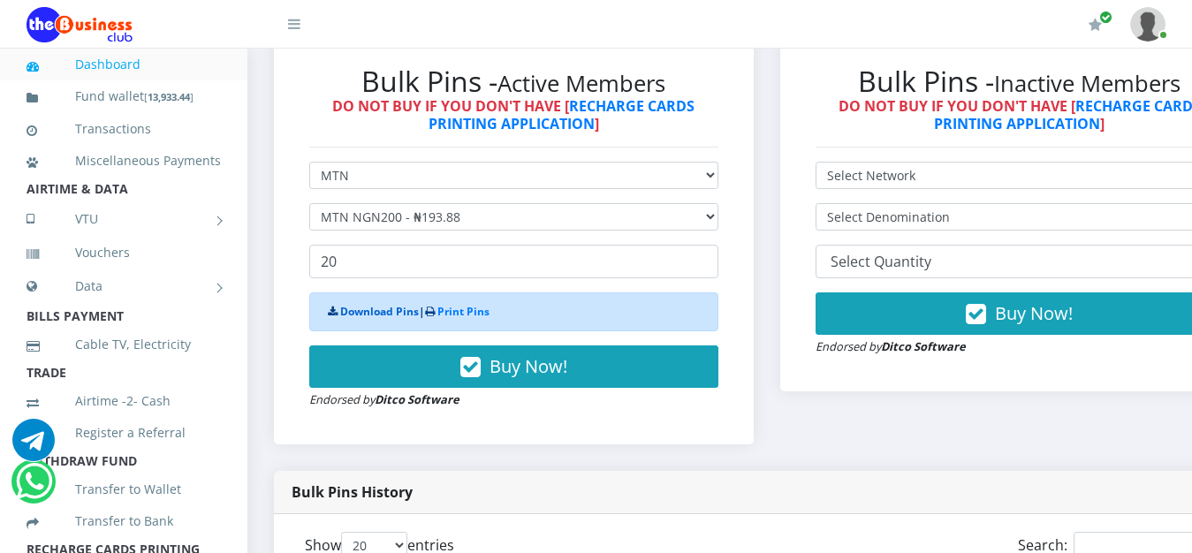
click at [367, 319] on link "Download Pins" at bounding box center [379, 311] width 79 height 15
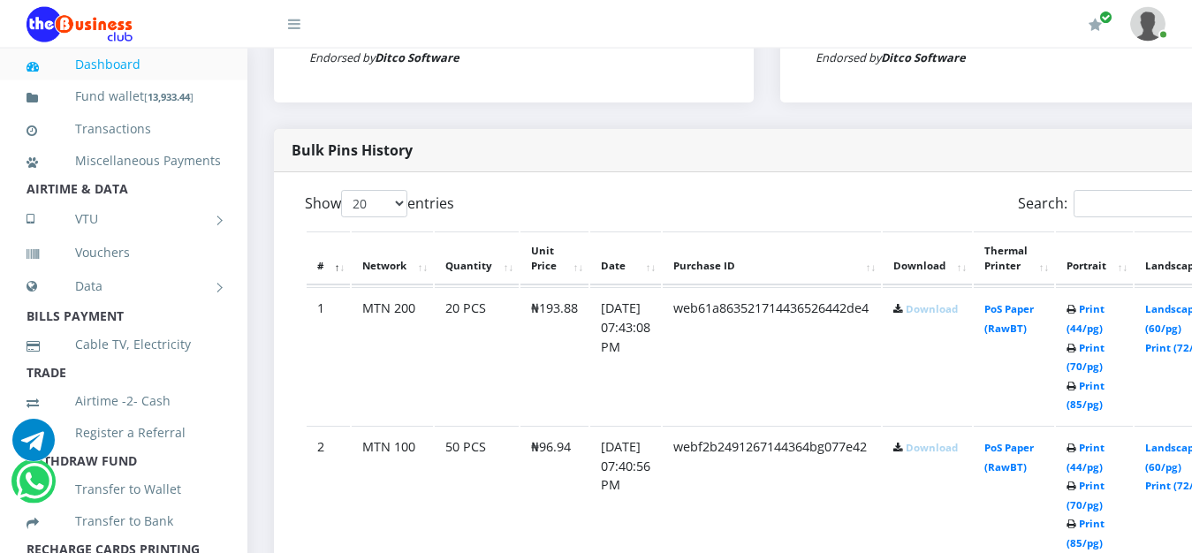
scroll to position [856, 0]
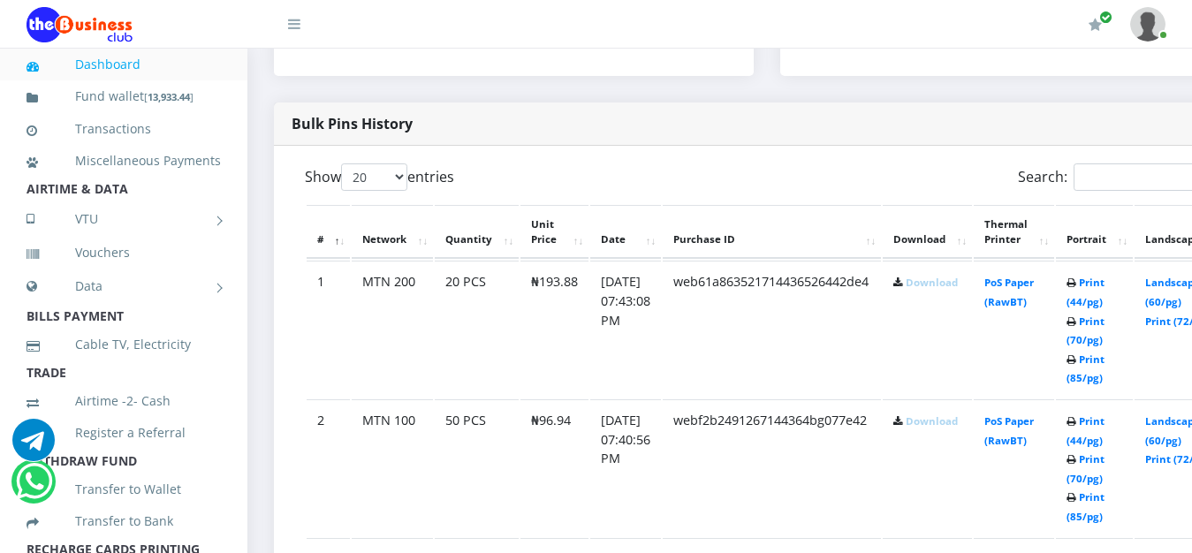
click at [942, 289] on link "Download" at bounding box center [931, 282] width 52 height 13
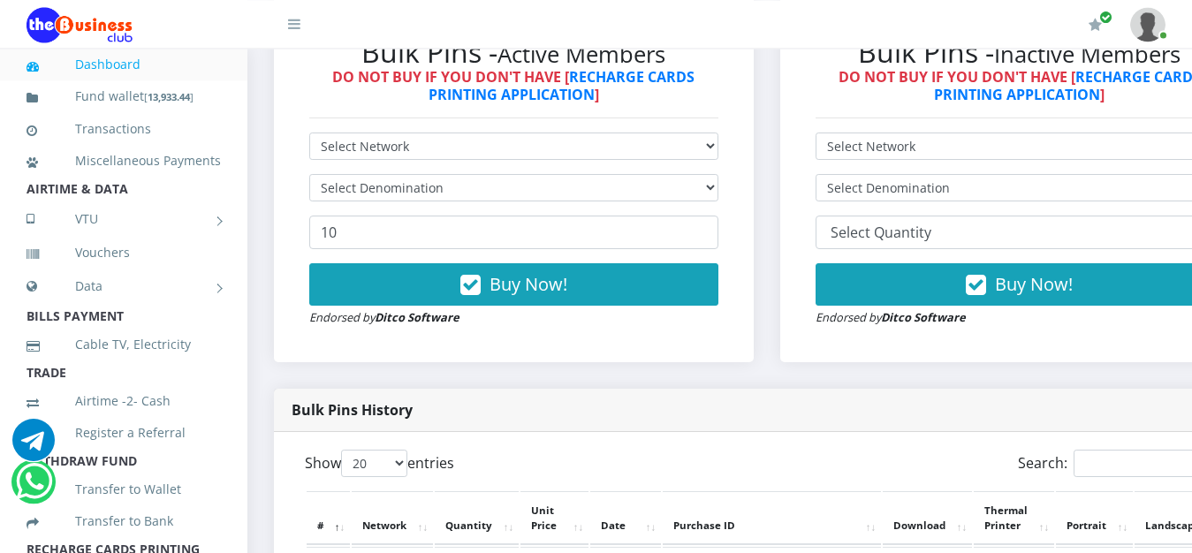
scroll to position [586, 0]
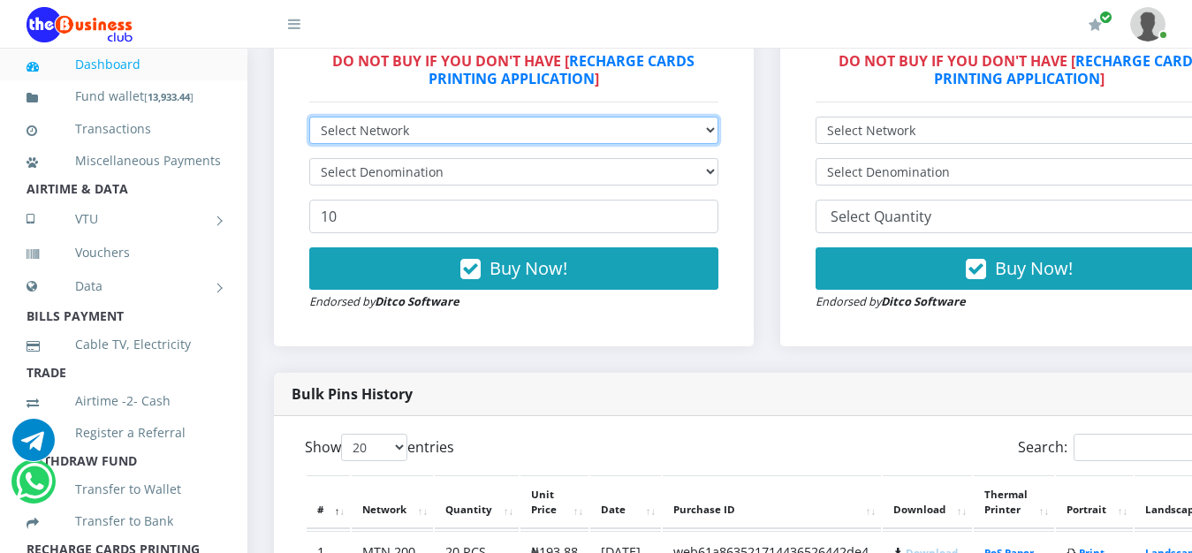
click at [309, 117] on select "Select Network MTN Globacom 9Mobile Airtel" at bounding box center [513, 130] width 409 height 27
select select "MTN"
click option "MTN" at bounding box center [0, 0] width 0 height 0
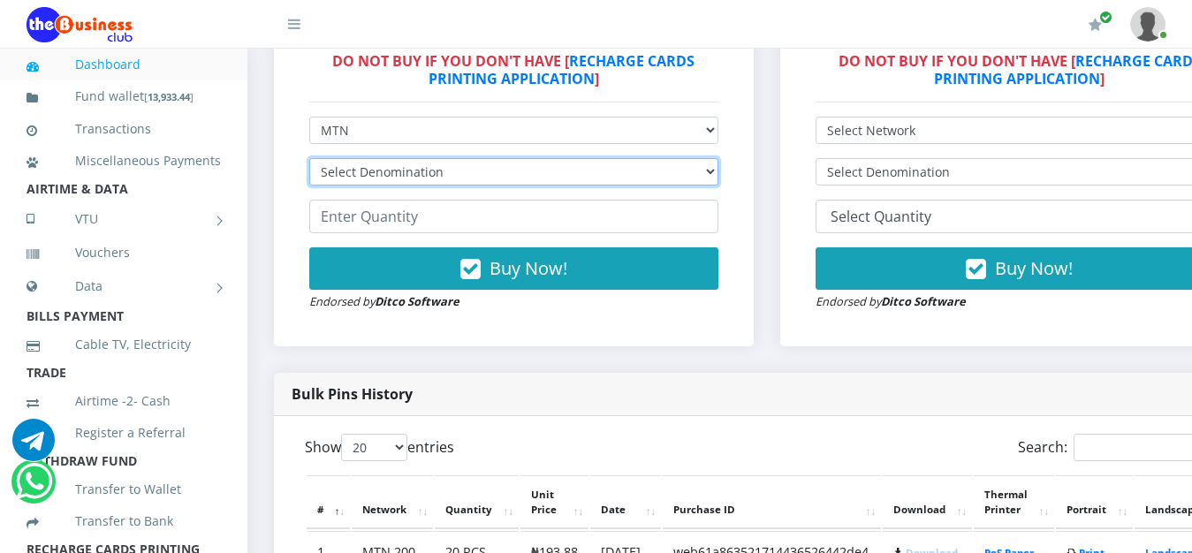
click at [309, 158] on select "Select Denomination MTN NGN100 - ₦96.94 MTN NGN200 - ₦193.88 MTN NGN400 - ₦387.…" at bounding box center [513, 171] width 409 height 27
select select "484.7-500"
click option "MTN NGN500 - ₦484.70" at bounding box center [0, 0] width 0 height 0
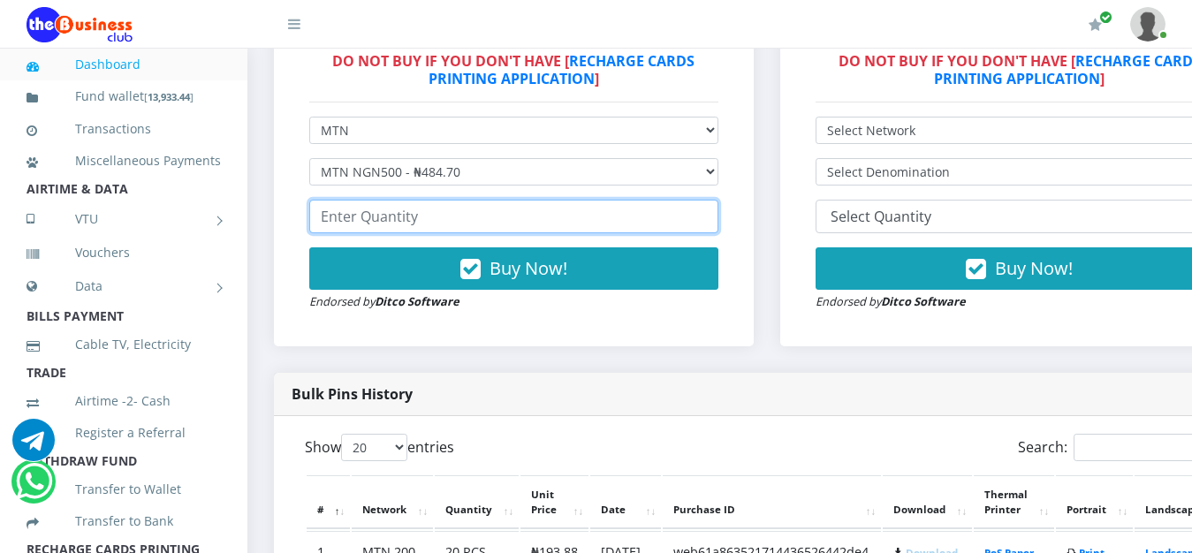
click at [592, 230] on input "number" at bounding box center [513, 217] width 409 height 34
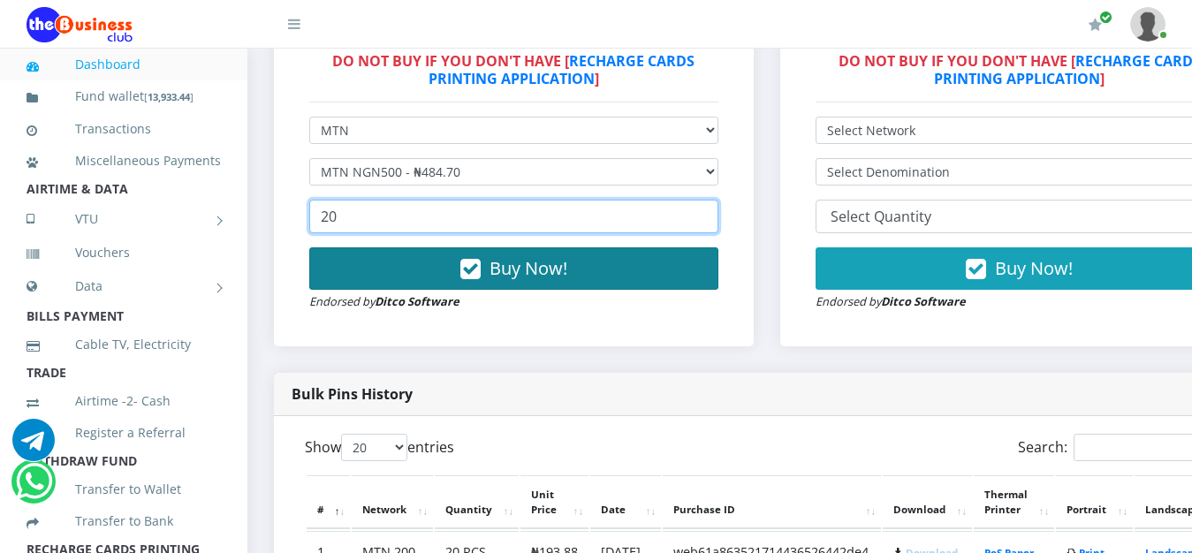
type input "20"
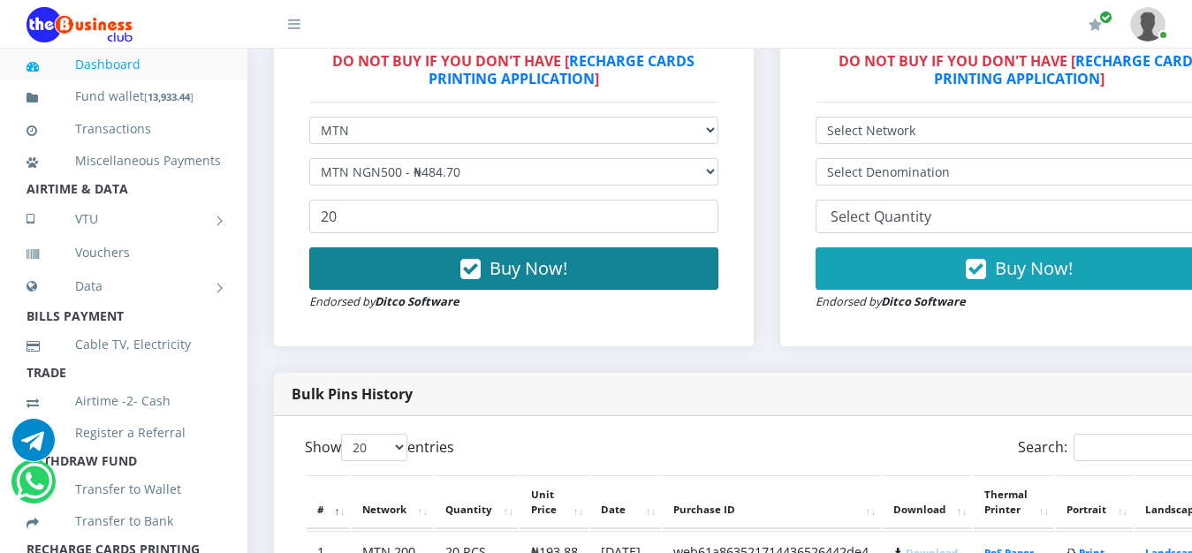
click at [552, 280] on span "Buy Now!" at bounding box center [528, 268] width 78 height 24
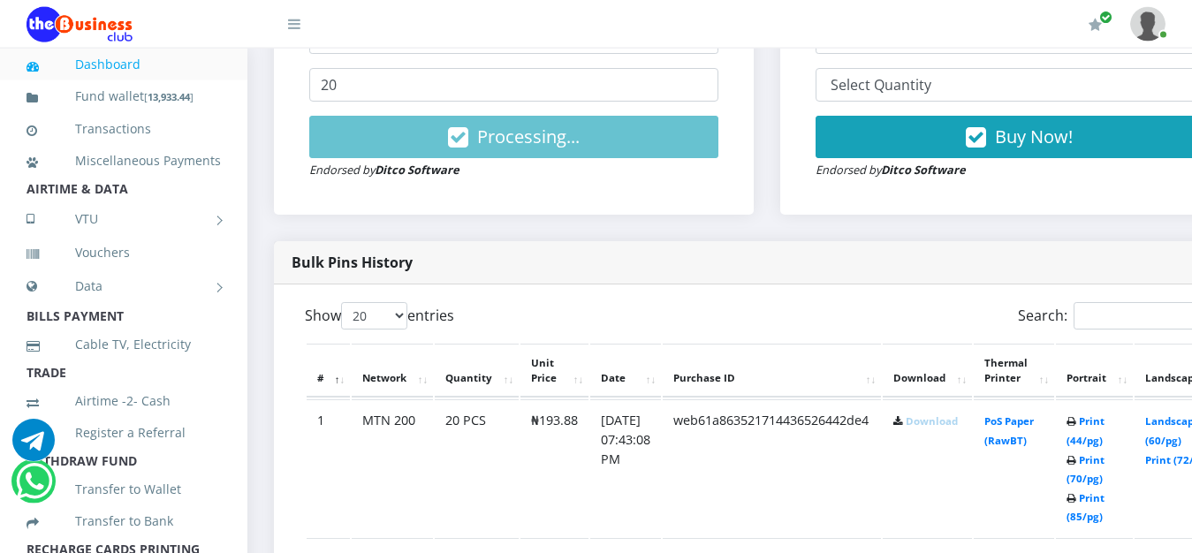
scroll to position [721, 0]
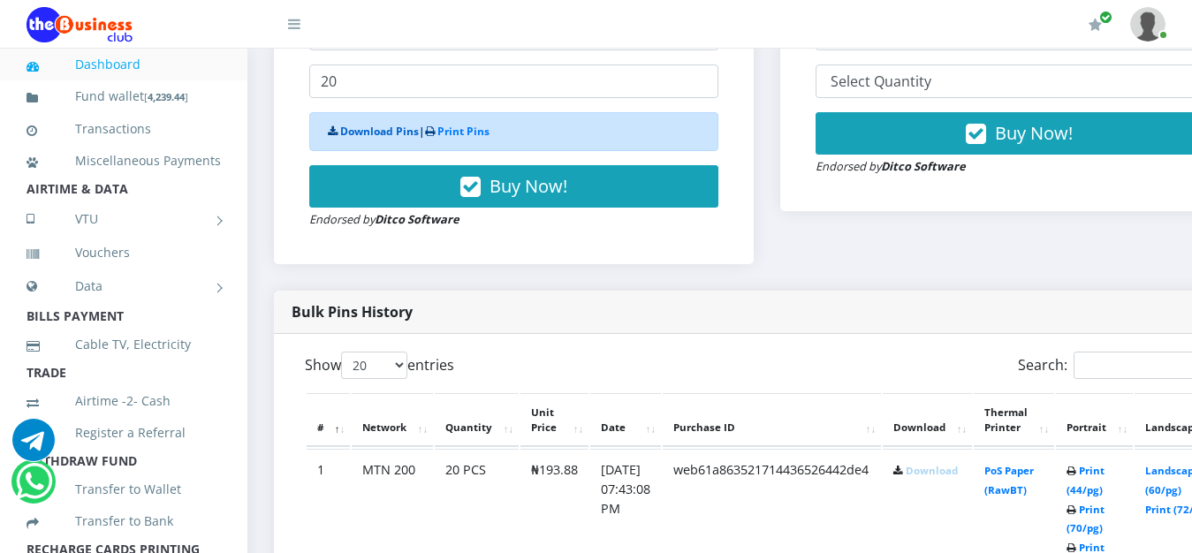
click at [374, 138] on link "Download Pins" at bounding box center [379, 131] width 79 height 15
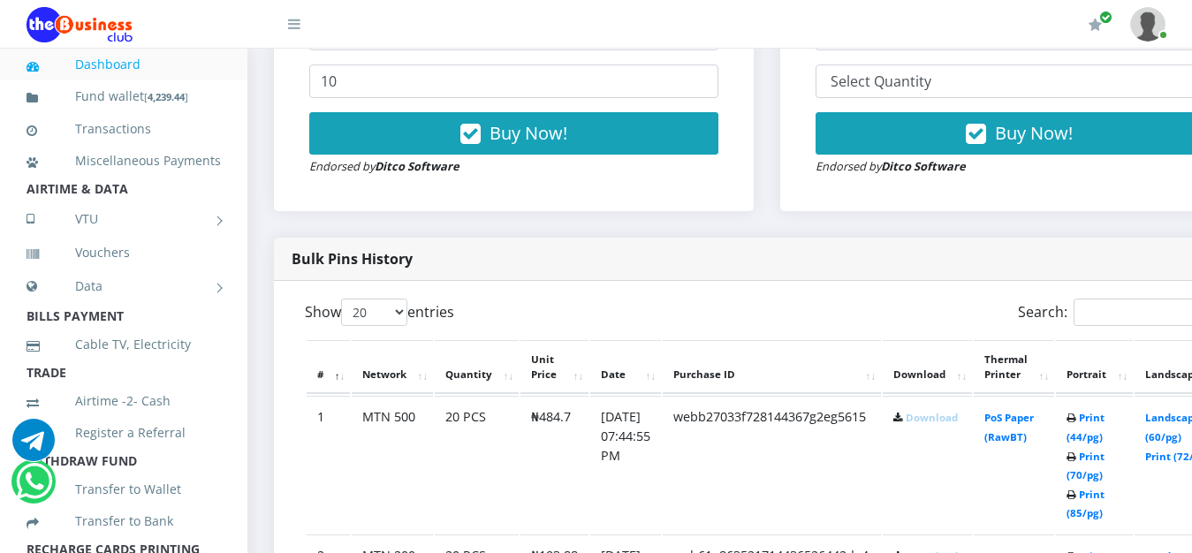
scroll to position [721, 0]
click at [950, 424] on link "Download" at bounding box center [931, 417] width 52 height 13
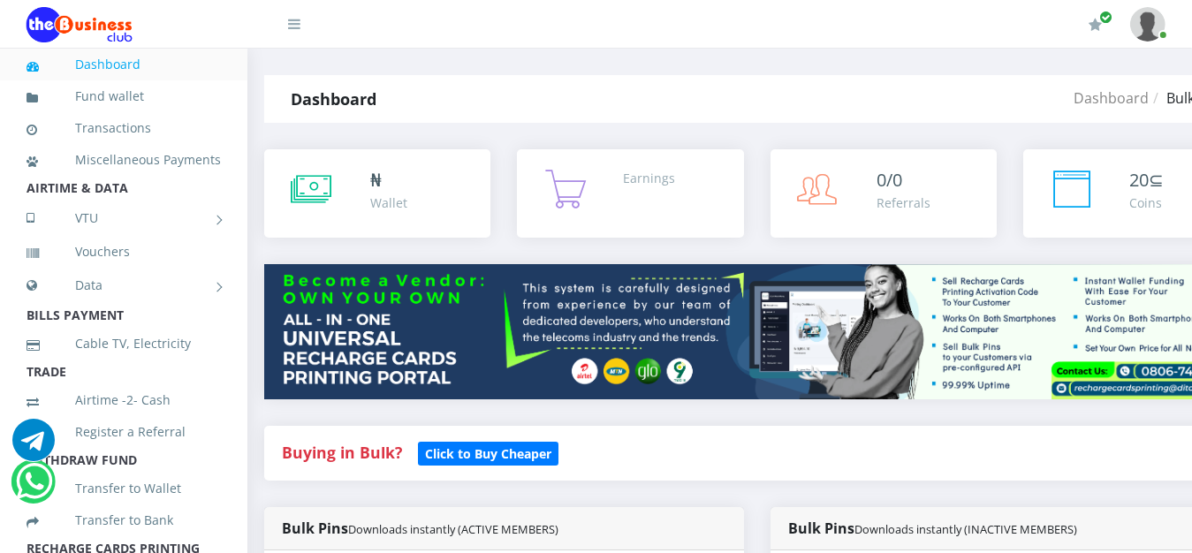
scroll to position [0, 0]
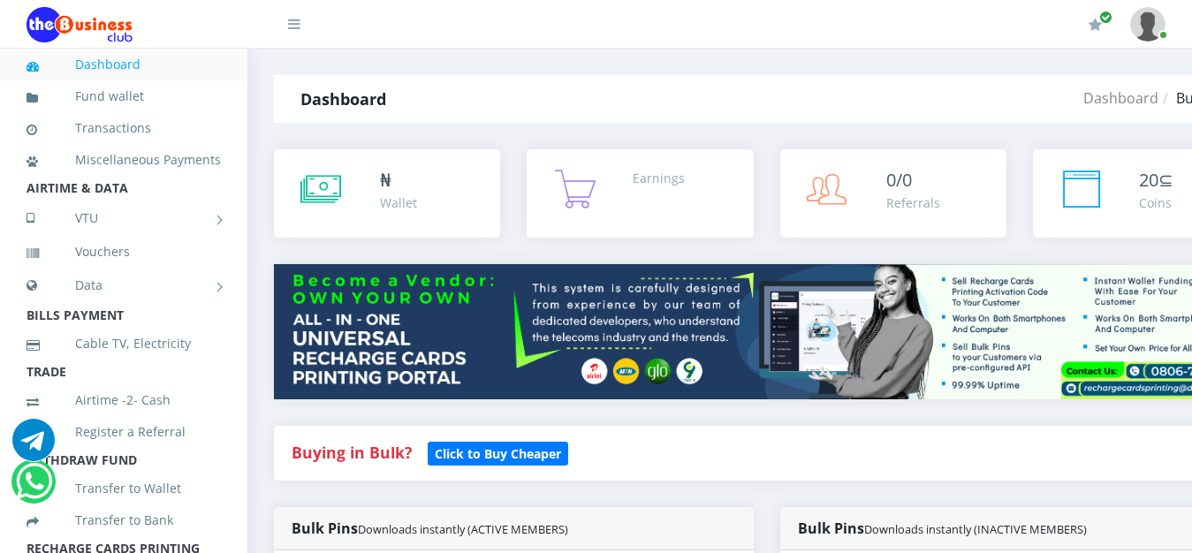
click at [295, 443] on div "Buying in Bulk?   Click to Buy Cheaper" at bounding box center [766, 453] width 985 height 55
click at [130, 128] on link "Transactions" at bounding box center [124, 128] width 194 height 41
